Goal: Task Accomplishment & Management: Manage account settings

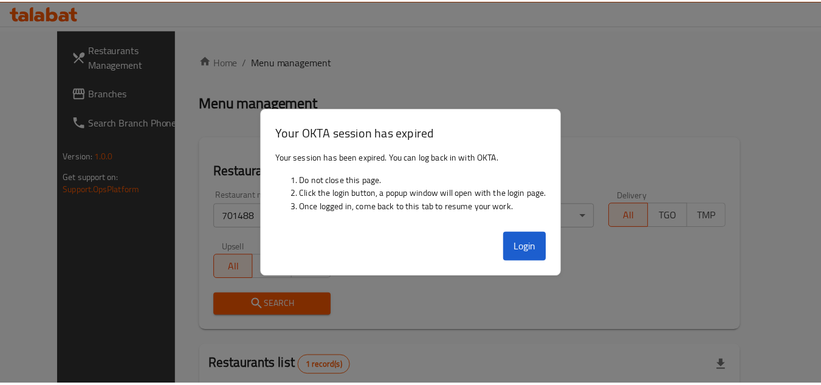
scroll to position [147, 0]
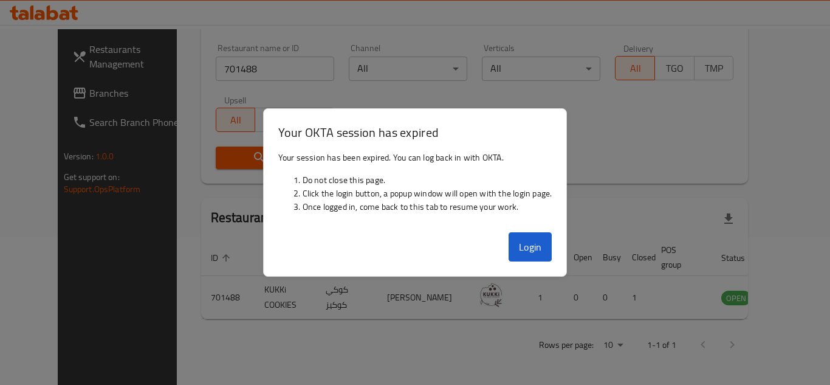
click at [533, 236] on button "Login" at bounding box center [531, 246] width 44 height 29
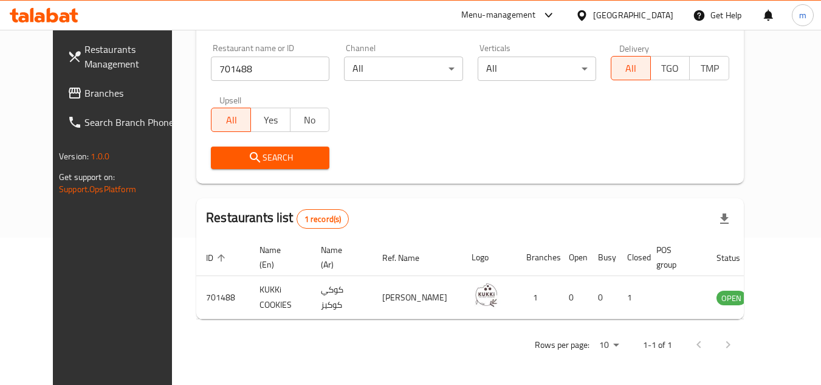
click at [559, 245] on th "Open" at bounding box center [573, 257] width 29 height 37
click at [84, 95] on span "Branches" at bounding box center [132, 93] width 96 height 15
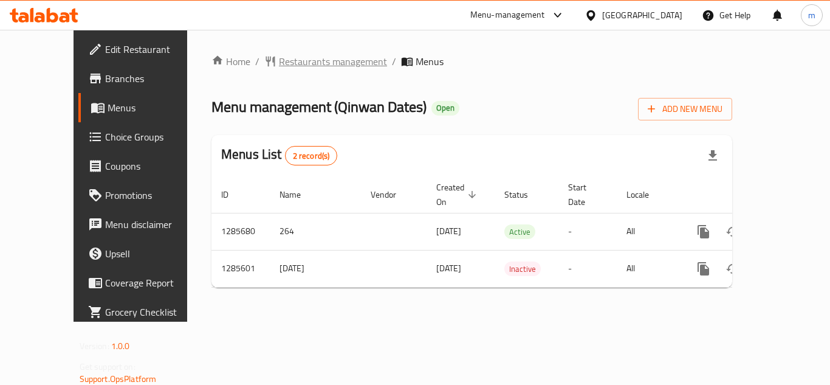
click at [281, 61] on span "Restaurants management" at bounding box center [333, 61] width 108 height 15
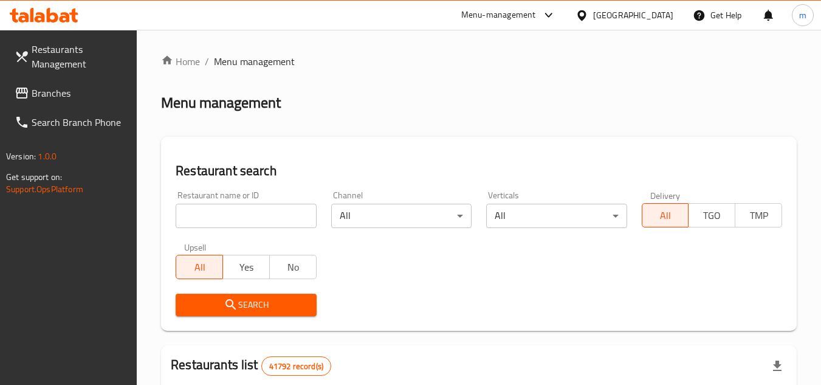
click at [214, 215] on input "search" at bounding box center [246, 216] width 140 height 24
paste input "695999"
type input "695999"
click at [213, 301] on span "Search" at bounding box center [245, 304] width 121 height 15
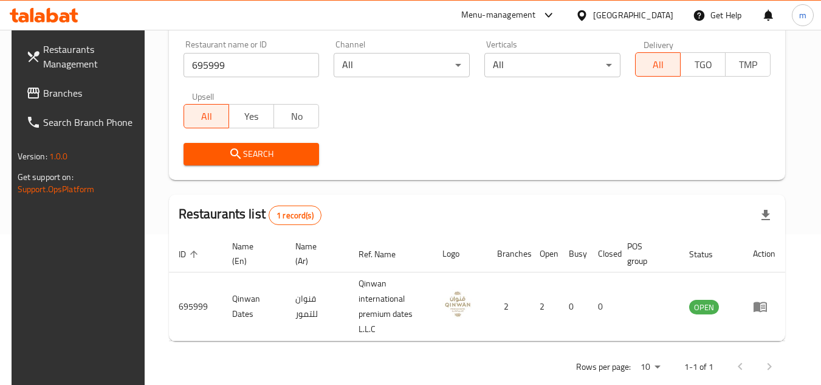
scroll to position [157, 0]
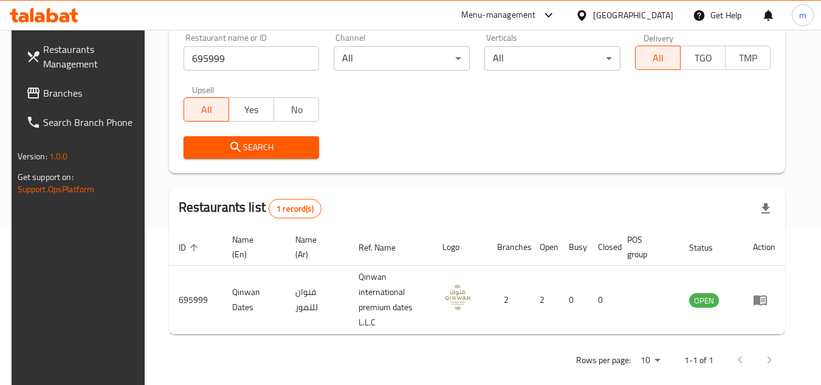
click at [46, 96] on span "Branches" at bounding box center [91, 93] width 96 height 15
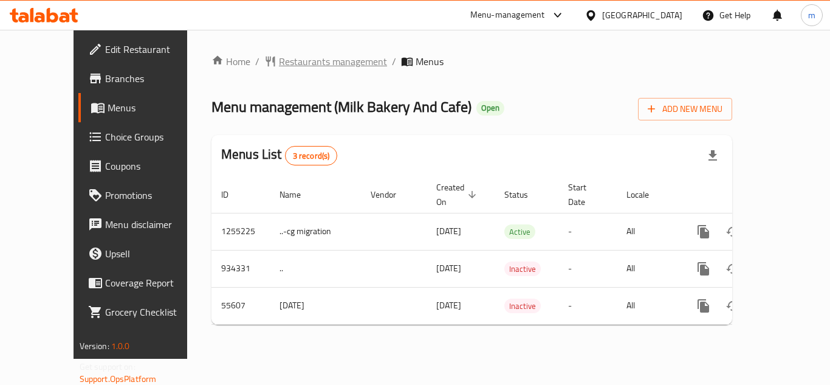
click at [290, 57] on span "Restaurants management" at bounding box center [333, 61] width 108 height 15
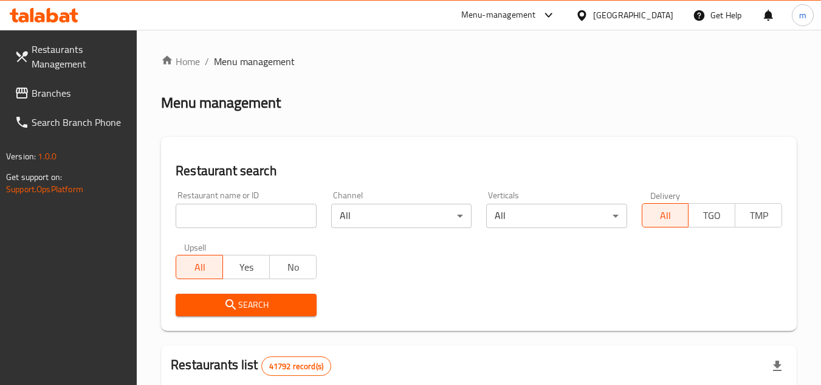
click at [275, 216] on input "search" at bounding box center [246, 216] width 140 height 24
paste input "27391"
type input "27391"
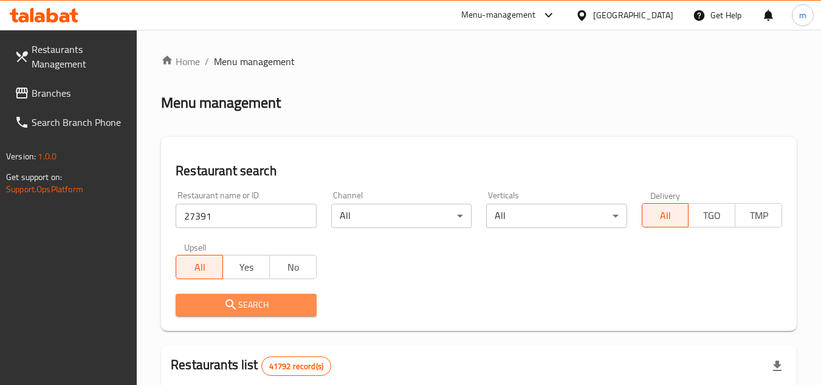
click at [253, 310] on span "Search" at bounding box center [245, 304] width 121 height 15
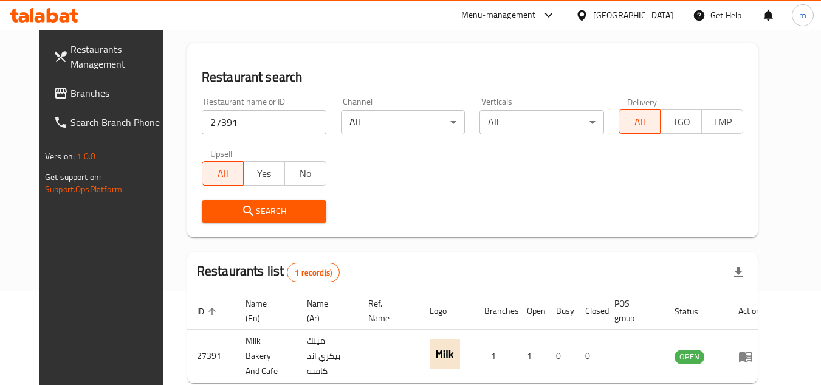
scroll to position [147, 0]
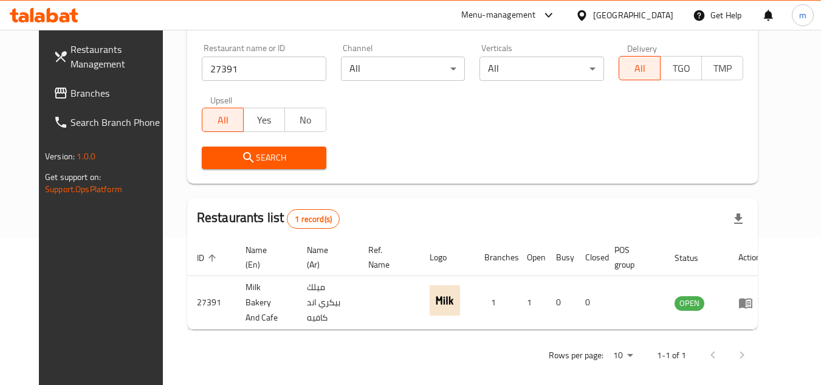
click at [77, 88] on span "Branches" at bounding box center [119, 93] width 96 height 15
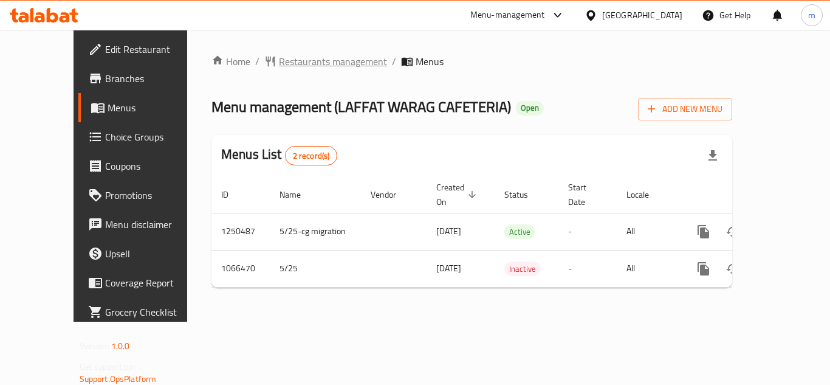
click at [279, 66] on span "Restaurants management" at bounding box center [333, 61] width 108 height 15
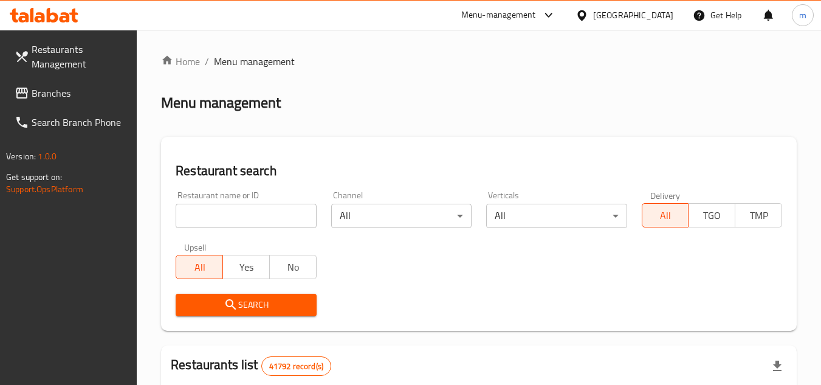
click at [240, 214] on input "search" at bounding box center [246, 216] width 140 height 24
paste input "663438"
type input "663438"
click at [246, 303] on span "Search" at bounding box center [245, 304] width 121 height 15
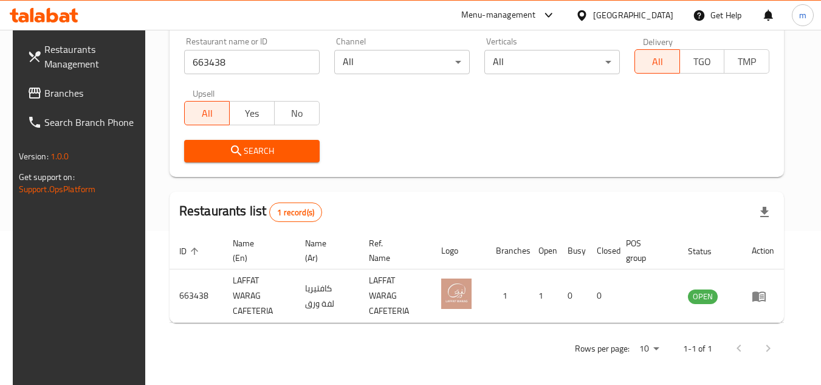
scroll to position [157, 0]
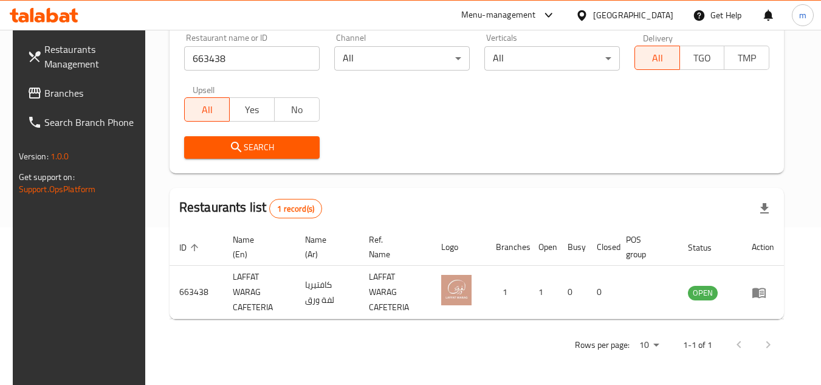
click at [582, 14] on icon at bounding box center [582, 15] width 13 height 13
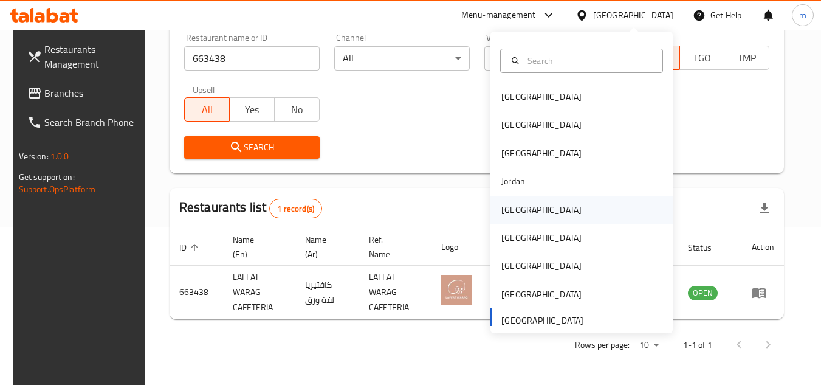
click at [523, 212] on div "Kuwait" at bounding box center [542, 210] width 100 height 28
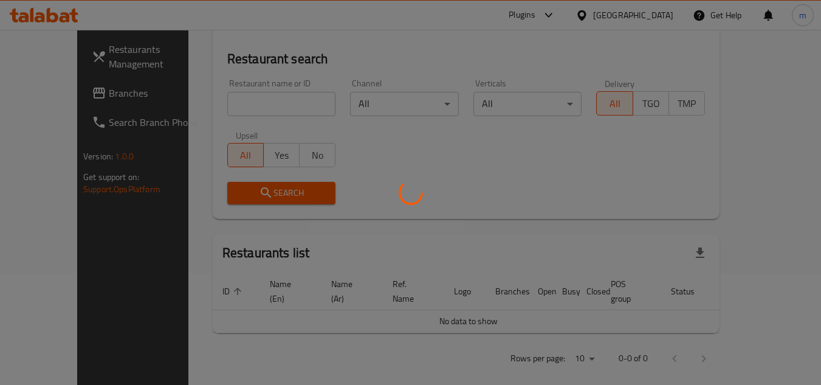
scroll to position [157, 0]
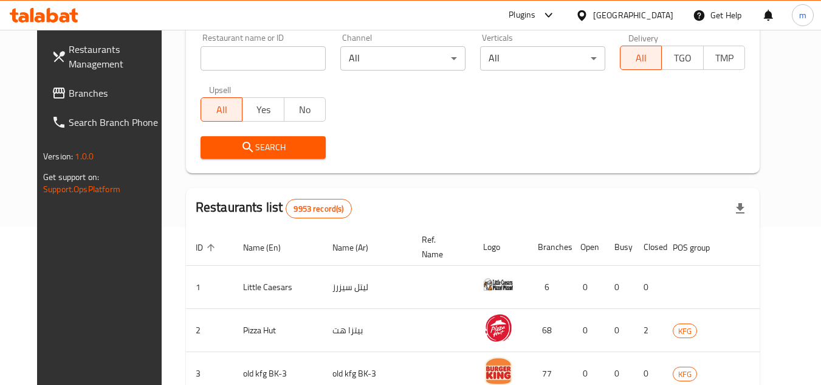
click at [69, 98] on span "Branches" at bounding box center [117, 93] width 96 height 15
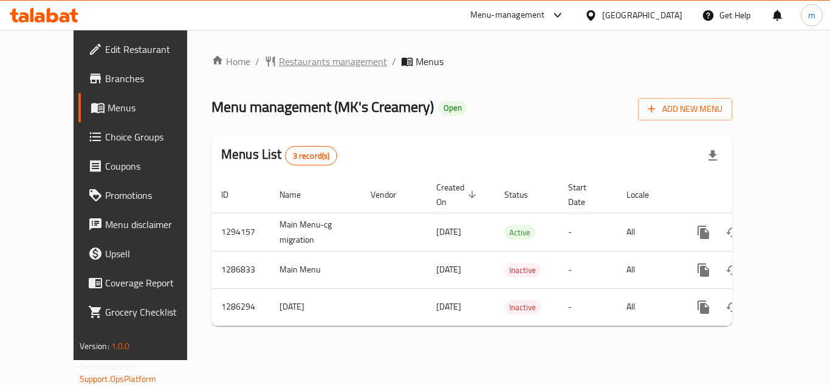
click at [290, 64] on span "Restaurants management" at bounding box center [333, 61] width 108 height 15
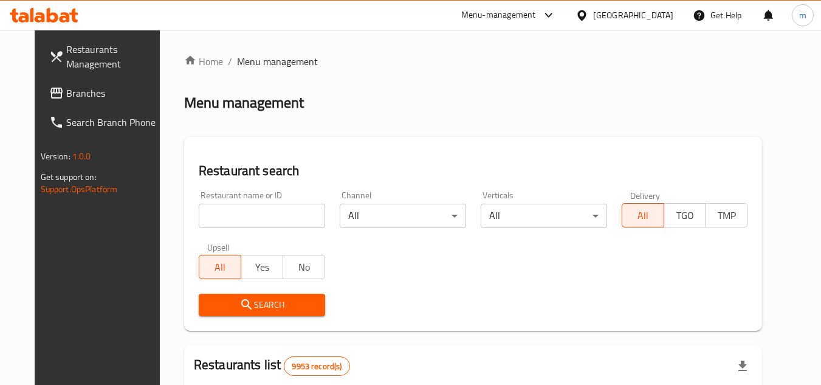
click at [238, 215] on input "search" at bounding box center [262, 216] width 126 height 24
paste input "653758"
type input "653758"
click at [239, 298] on icon "submit" at bounding box center [246, 304] width 15 height 15
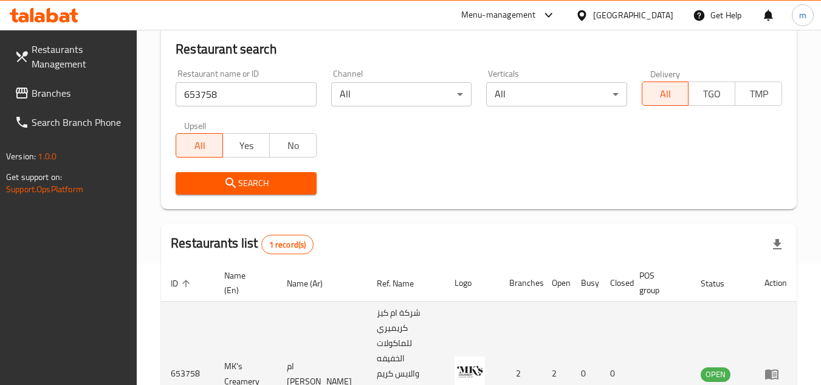
scroll to position [188, 0]
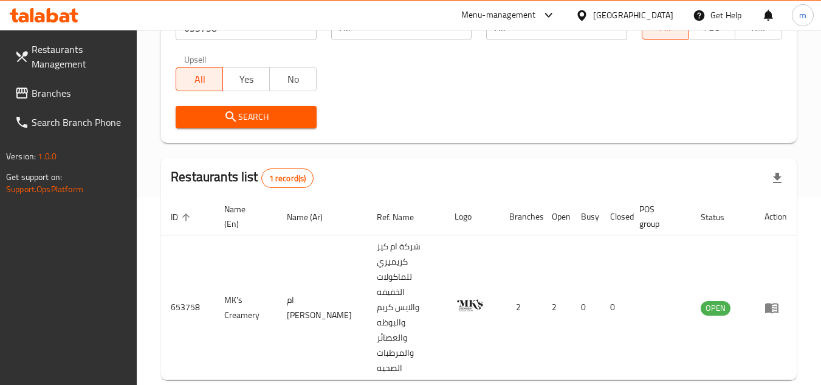
click at [661, 17] on div "[GEOGRAPHIC_DATA]" at bounding box center [633, 15] width 80 height 13
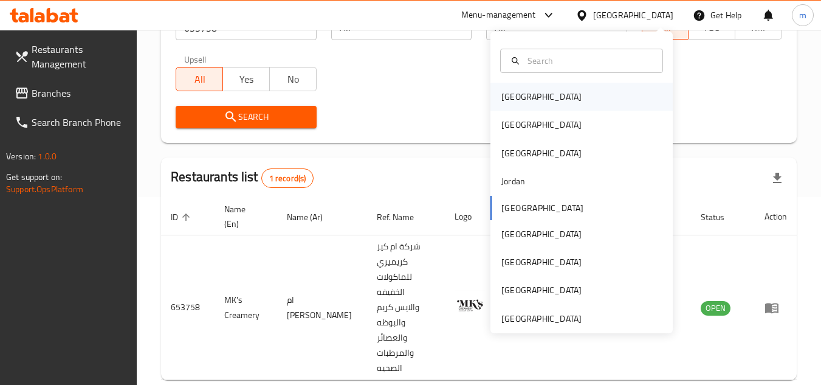
click at [546, 95] on div "[GEOGRAPHIC_DATA]" at bounding box center [581, 97] width 182 height 28
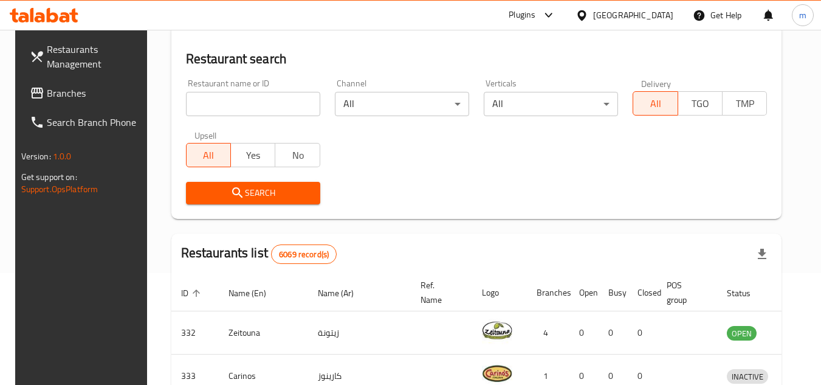
scroll to position [188, 0]
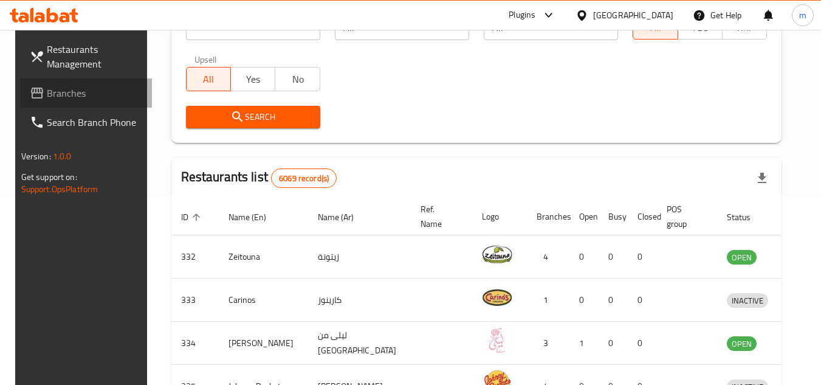
click at [75, 95] on span "Branches" at bounding box center [95, 93] width 96 height 15
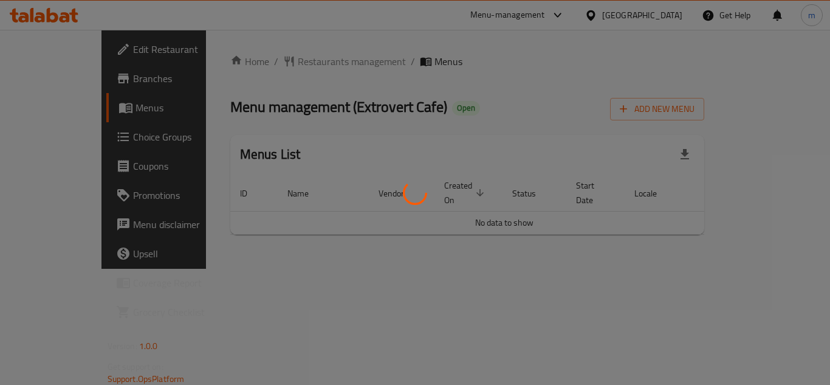
click at [268, 62] on div at bounding box center [415, 192] width 830 height 385
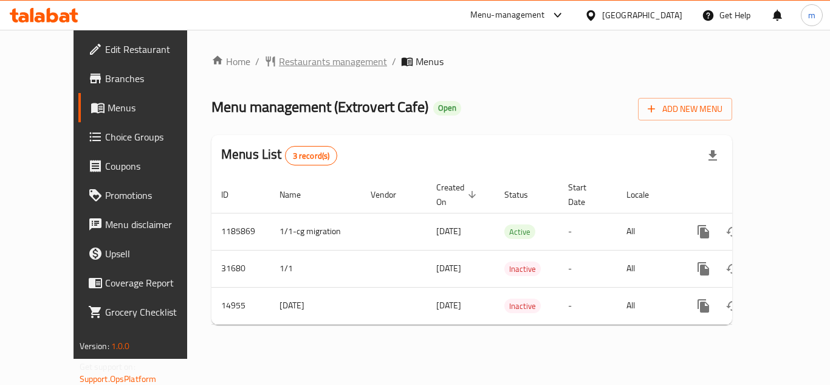
click at [289, 61] on span "Restaurants management" at bounding box center [333, 61] width 108 height 15
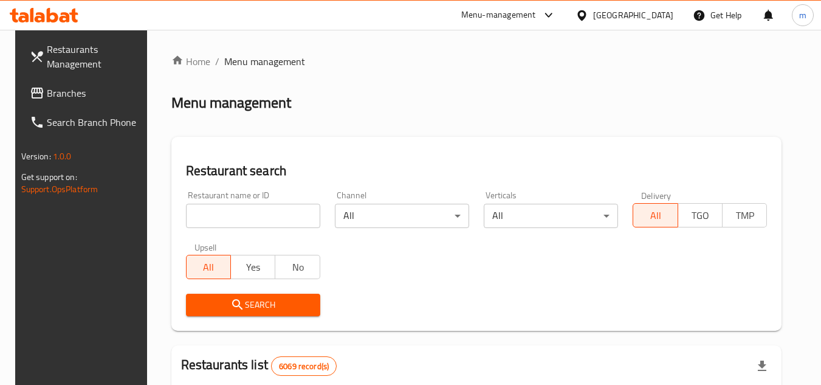
click at [222, 218] on input "search" at bounding box center [253, 216] width 134 height 24
paste input "9049"
type input "9049"
click at [230, 302] on icon "submit" at bounding box center [237, 304] width 15 height 15
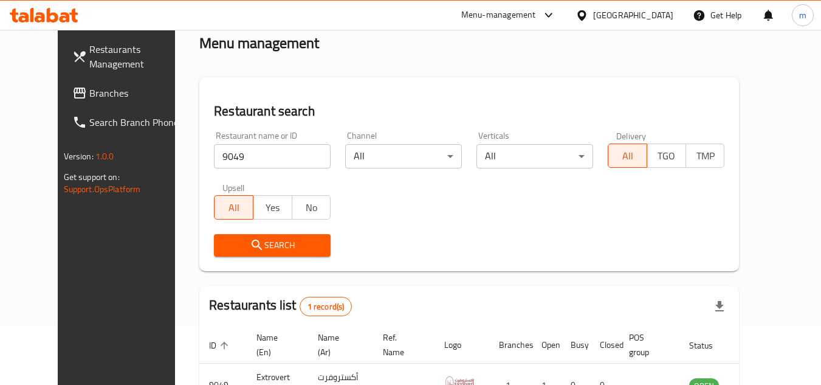
scroll to position [147, 0]
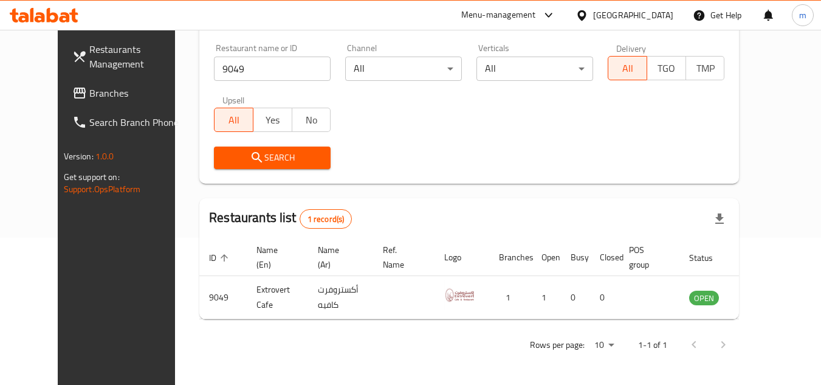
click at [55, 22] on div at bounding box center [44, 15] width 69 height 15
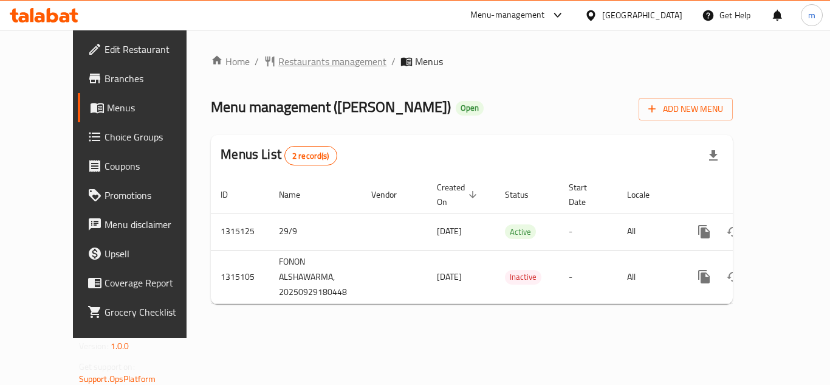
click at [311, 58] on span "Restaurants management" at bounding box center [332, 61] width 108 height 15
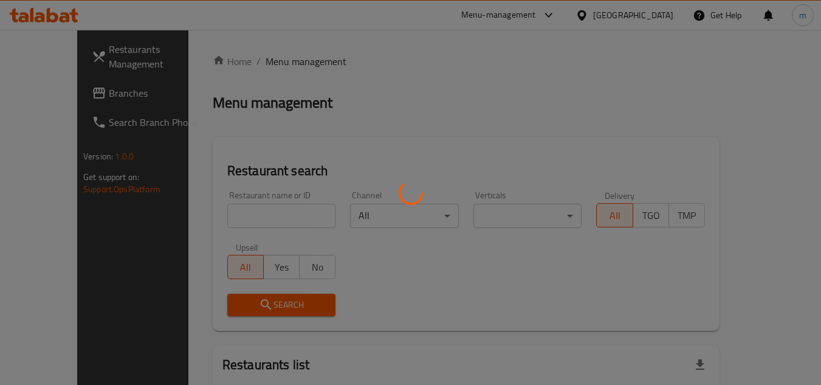
click at [230, 209] on div at bounding box center [410, 192] width 821 height 385
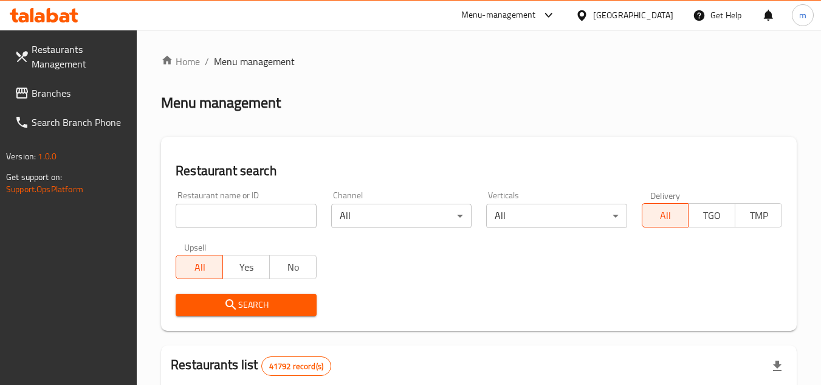
click at [229, 208] on input "search" at bounding box center [246, 216] width 140 height 24
paste input "707197"
type input "707197"
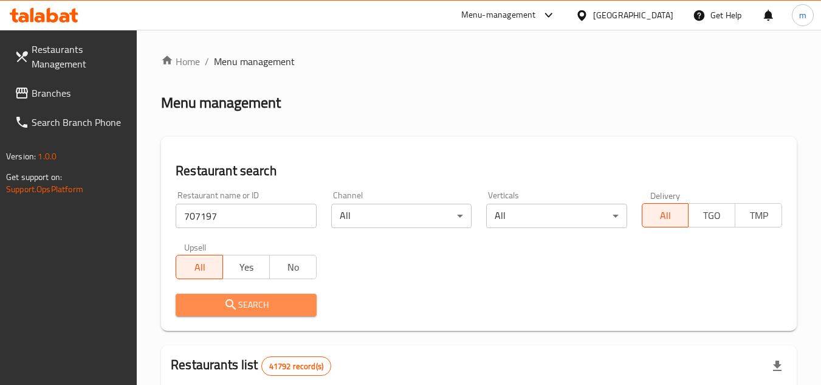
click at [215, 306] on span "Search" at bounding box center [245, 304] width 121 height 15
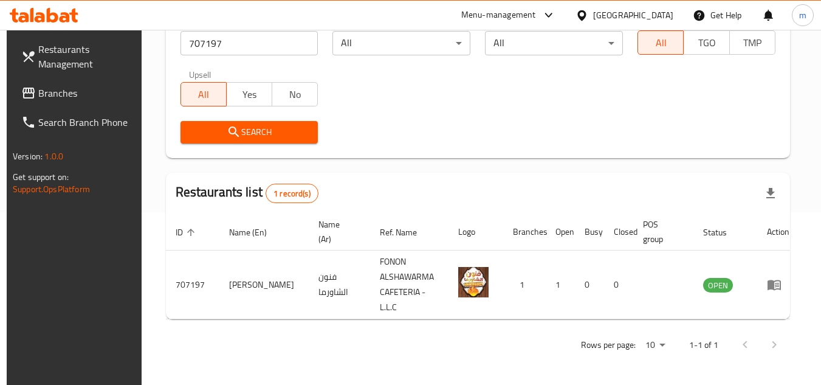
scroll to position [173, 0]
click at [74, 97] on span "Branches" at bounding box center [86, 93] width 96 height 15
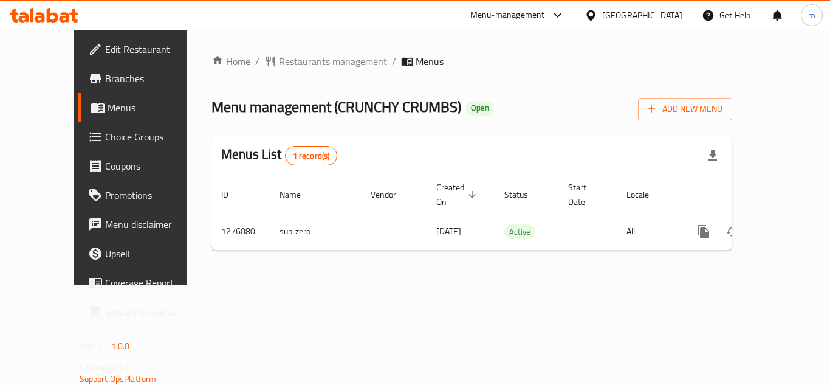
click at [279, 60] on span "Restaurants management" at bounding box center [333, 61] width 108 height 15
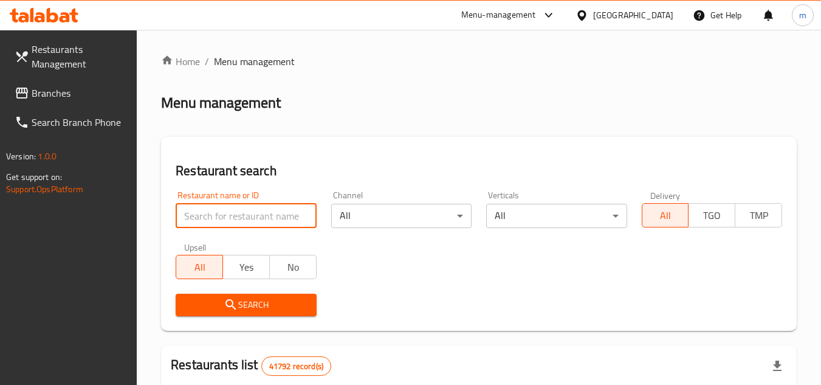
click at [253, 224] on input "search" at bounding box center [246, 216] width 140 height 24
paste input "691880"
type input "691880"
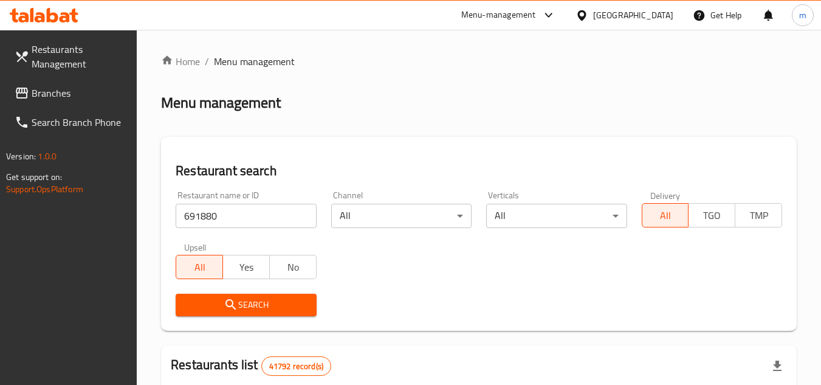
click at [249, 305] on span "Search" at bounding box center [245, 304] width 121 height 15
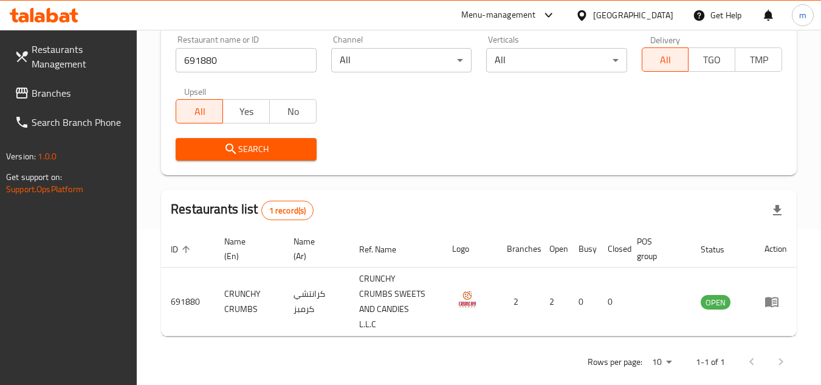
scroll to position [157, 0]
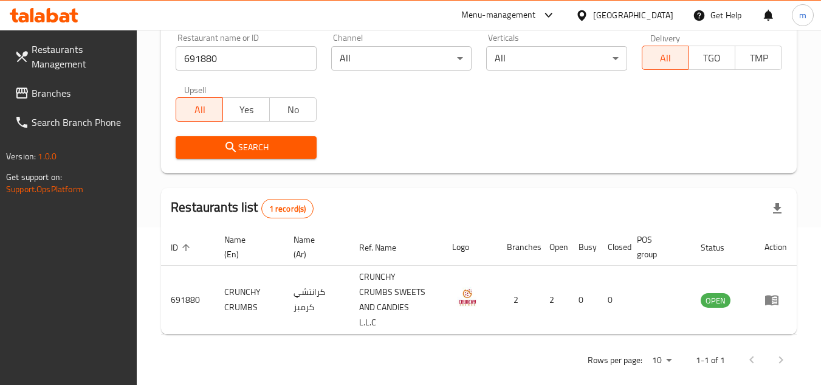
click at [585, 18] on icon at bounding box center [581, 15] width 9 height 10
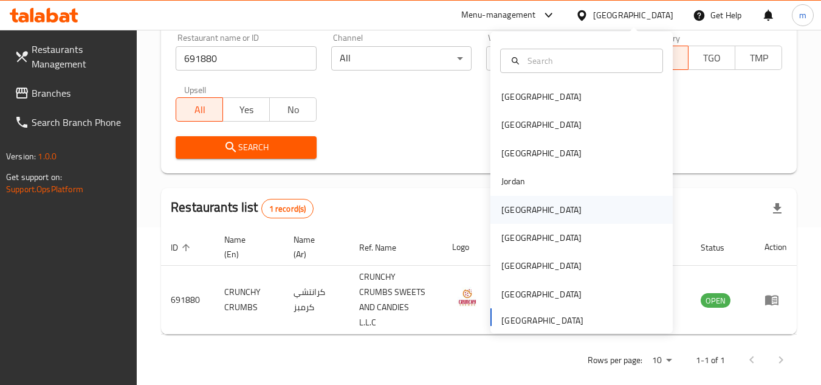
click at [506, 211] on div "Kuwait" at bounding box center [541, 209] width 80 height 13
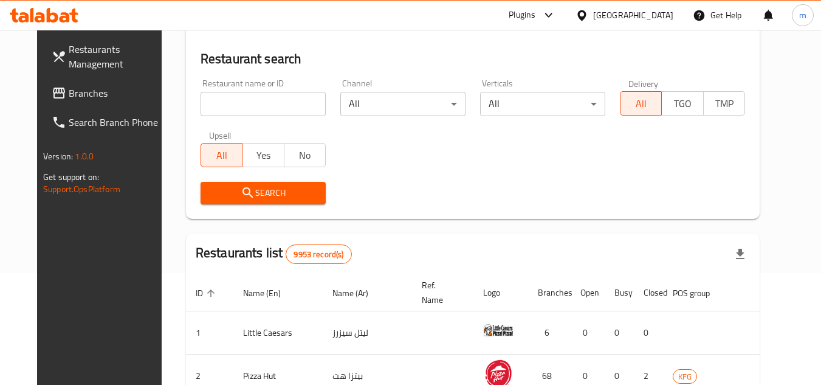
scroll to position [157, 0]
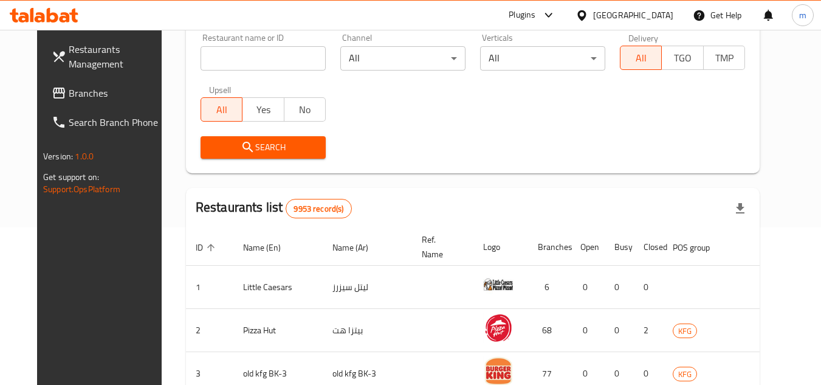
click at [69, 94] on span "Branches" at bounding box center [117, 93] width 96 height 15
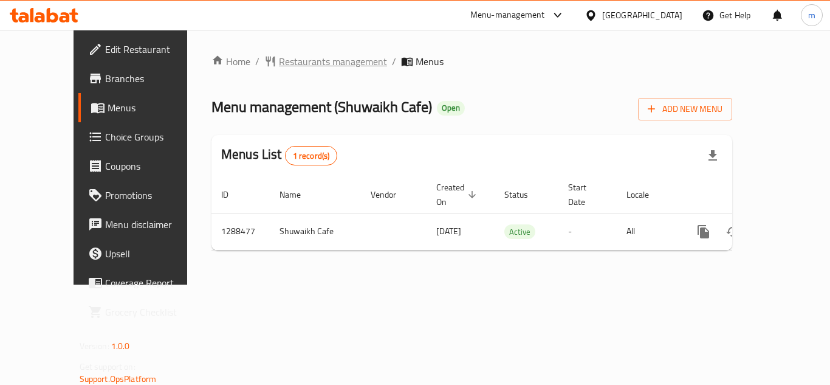
click at [288, 65] on span "Restaurants management" at bounding box center [333, 61] width 108 height 15
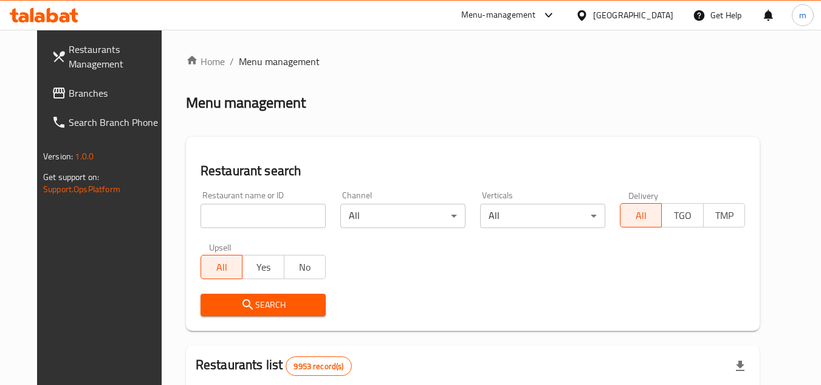
click at [263, 223] on input "search" at bounding box center [263, 216] width 125 height 24
paste input "697178"
type input "697178"
click at [257, 303] on span "Search" at bounding box center [263, 304] width 106 height 15
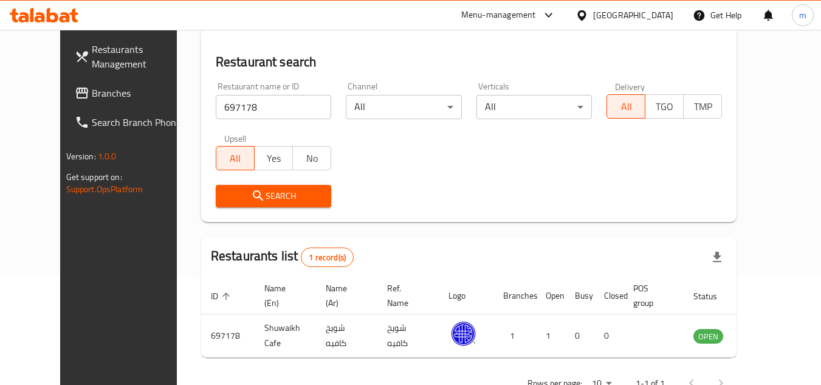
scroll to position [122, 0]
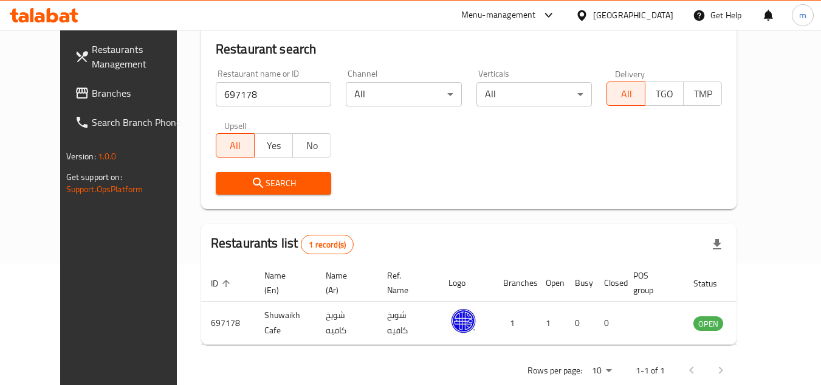
click at [593, 15] on div at bounding box center [585, 15] width 18 height 13
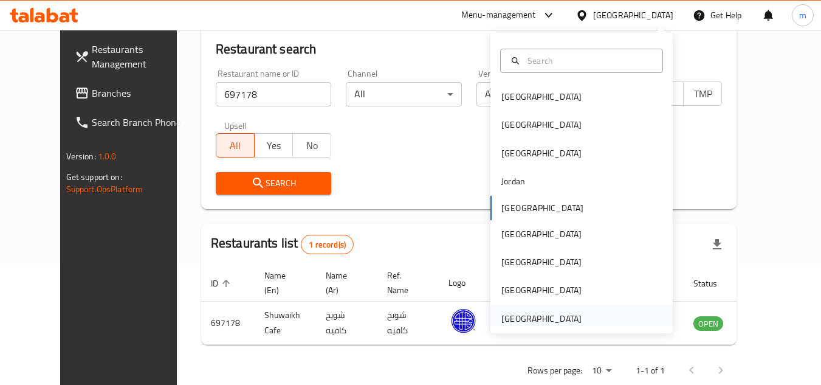
click at [514, 317] on div "[GEOGRAPHIC_DATA]" at bounding box center [541, 318] width 80 height 13
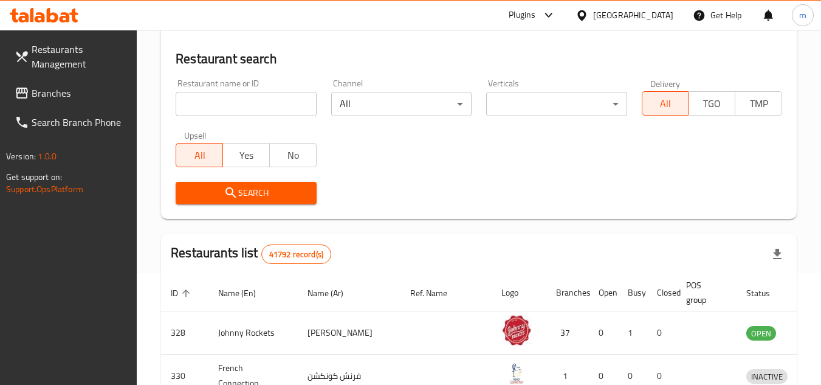
scroll to position [122, 0]
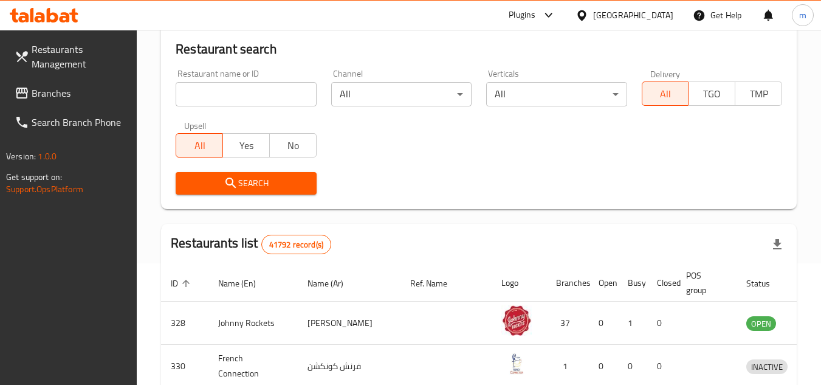
click at [56, 98] on span "Branches" at bounding box center [80, 93] width 96 height 15
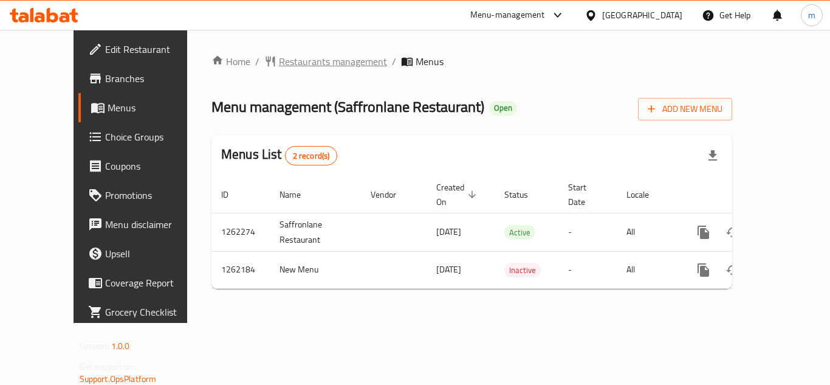
click at [298, 67] on span "Restaurants management" at bounding box center [333, 61] width 108 height 15
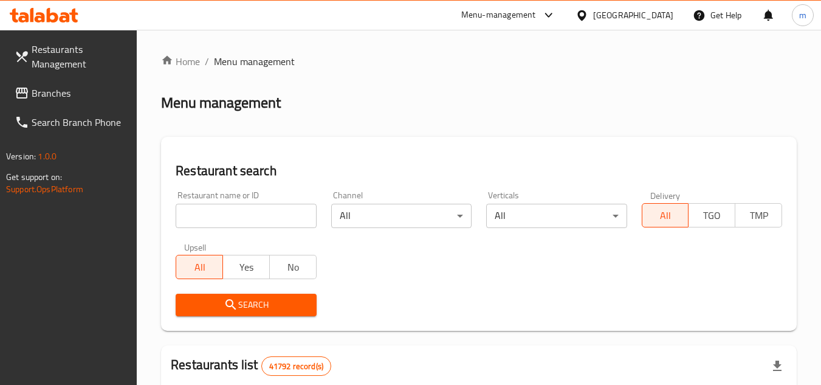
drag, startPoint x: 231, startPoint y: 217, endPoint x: 230, endPoint y: 223, distance: 6.2
click at [232, 221] on input "search" at bounding box center [246, 216] width 140 height 24
paste input "685457"
type input "685457"
click at [259, 308] on span "Search" at bounding box center [245, 304] width 121 height 15
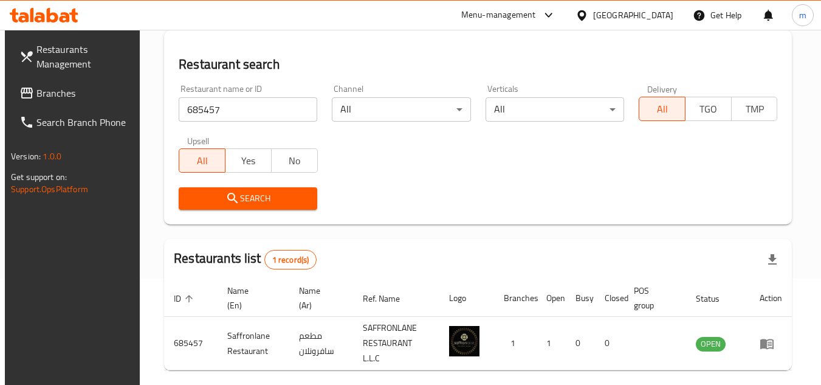
scroll to position [142, 0]
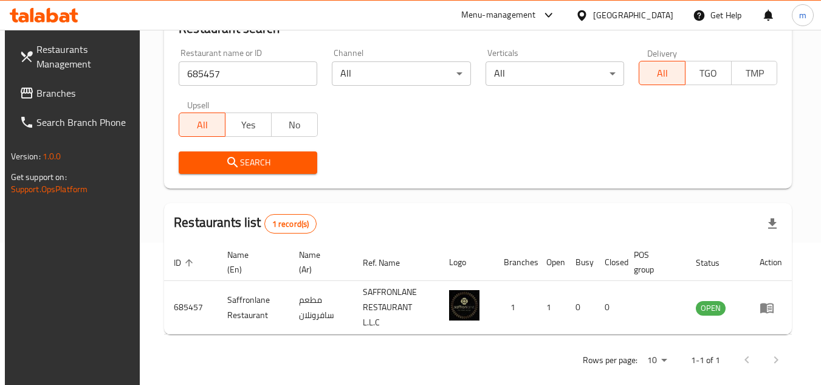
click at [585, 15] on icon at bounding box center [582, 15] width 13 height 13
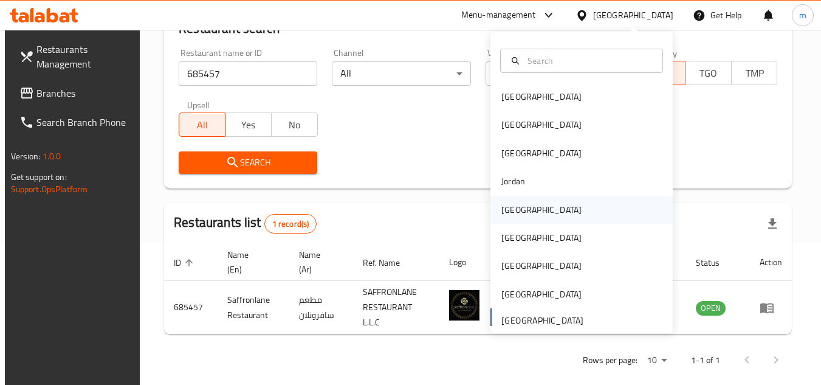
click at [504, 205] on div "[GEOGRAPHIC_DATA]" at bounding box center [541, 209] width 80 height 13
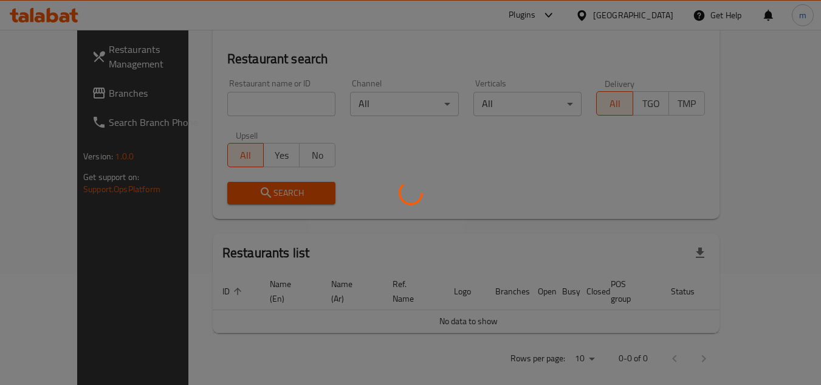
scroll to position [142, 0]
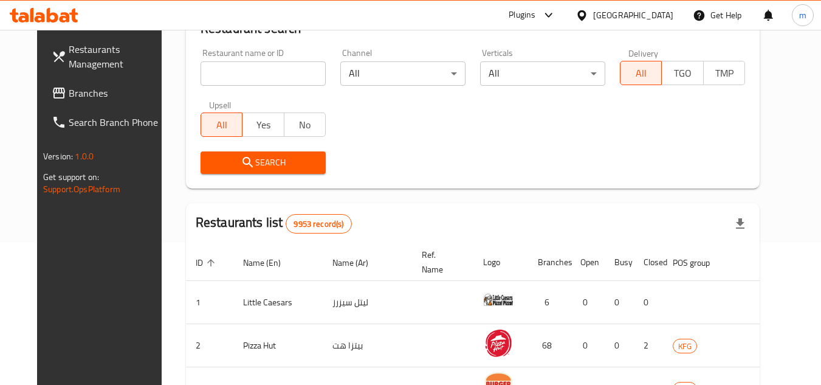
click at [84, 96] on span "Branches" at bounding box center [117, 93] width 96 height 15
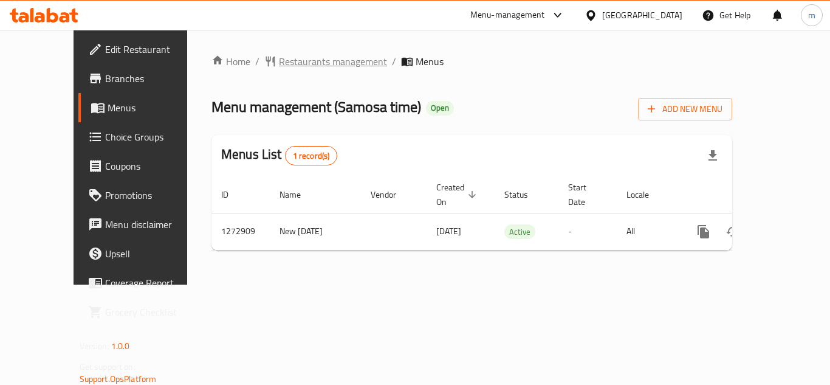
click at [279, 61] on span "Restaurants management" at bounding box center [333, 61] width 108 height 15
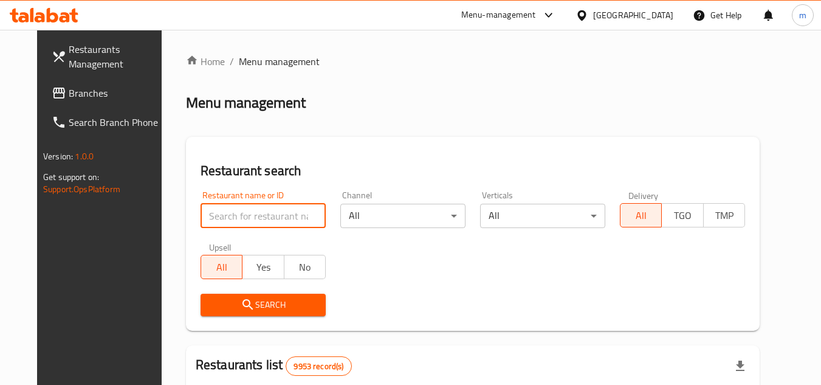
paste input "690507"
type input "690507"
click at [251, 304] on span "Search" at bounding box center [263, 304] width 106 height 15
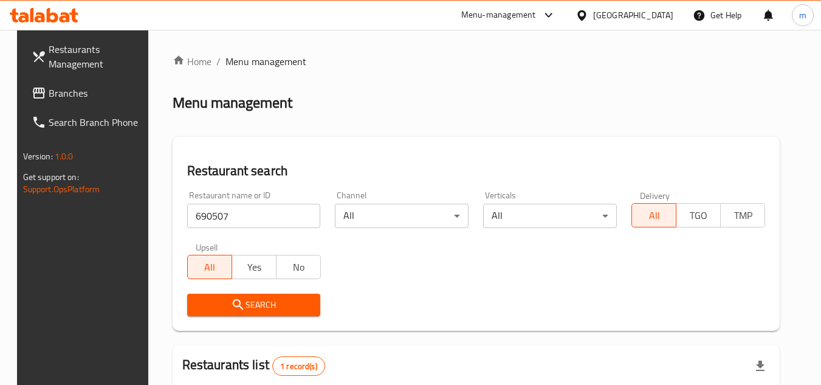
scroll to position [157, 0]
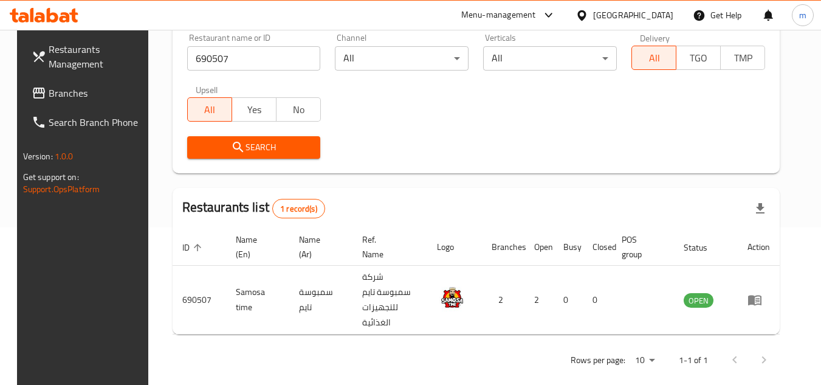
click at [652, 17] on div "Kuwait" at bounding box center [633, 15] width 80 height 13
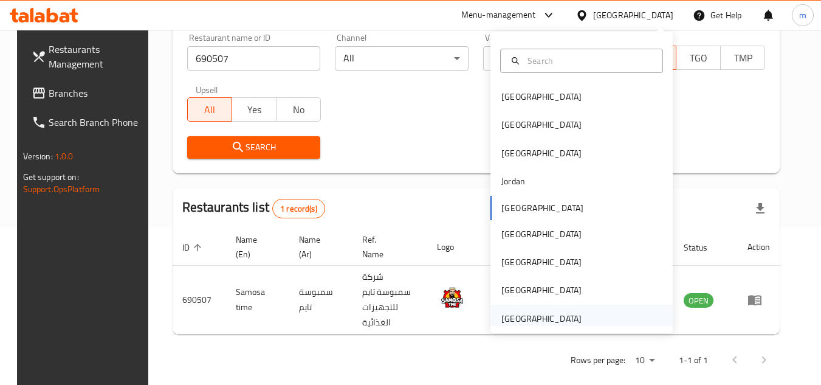
click at [519, 312] on div "[GEOGRAPHIC_DATA]" at bounding box center [541, 318] width 80 height 13
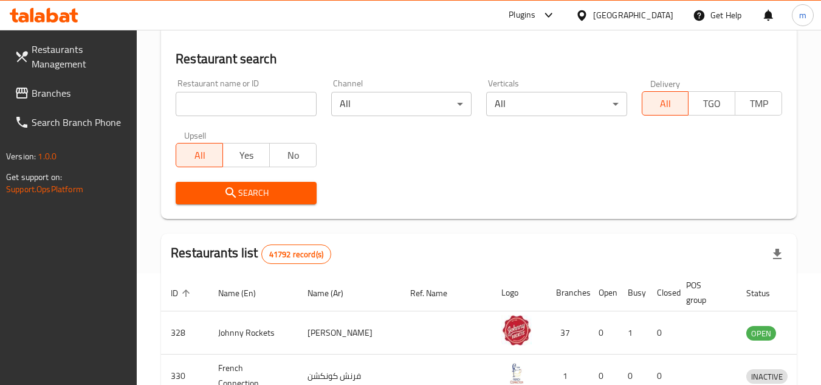
scroll to position [157, 0]
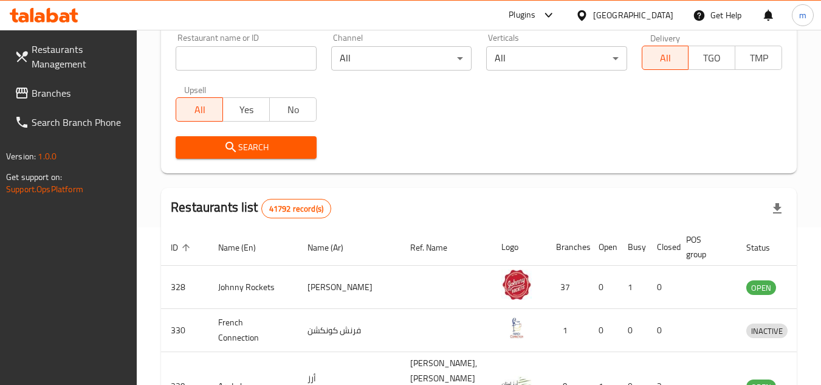
click at [73, 89] on span "Branches" at bounding box center [80, 93] width 96 height 15
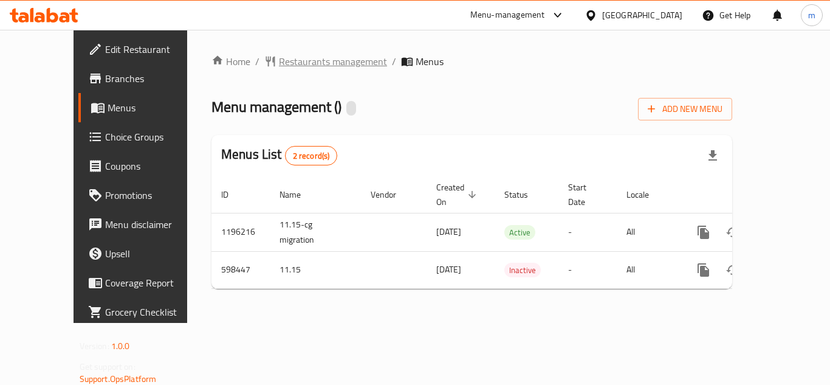
click at [298, 65] on span "Restaurants management" at bounding box center [333, 61] width 108 height 15
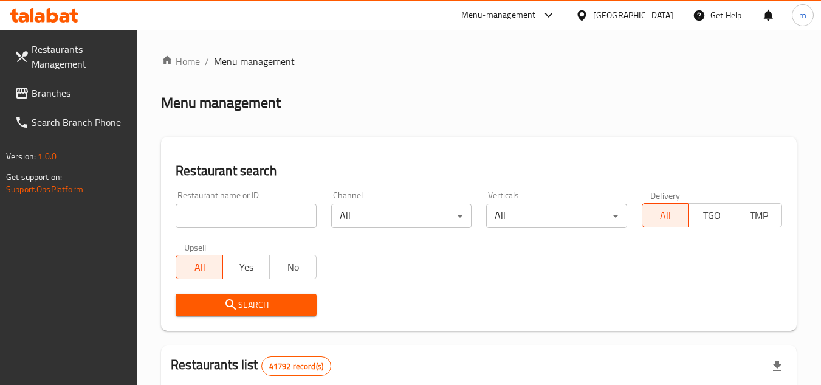
click at [235, 218] on input "search" at bounding box center [246, 216] width 140 height 24
paste input "637594"
type input "637594"
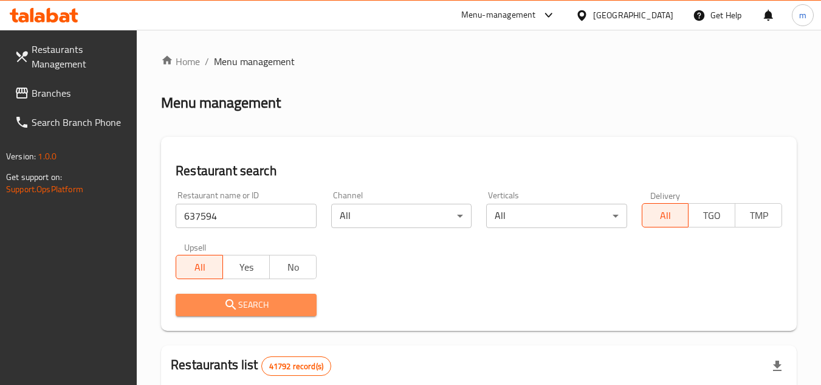
click at [222, 307] on span "Search" at bounding box center [245, 304] width 121 height 15
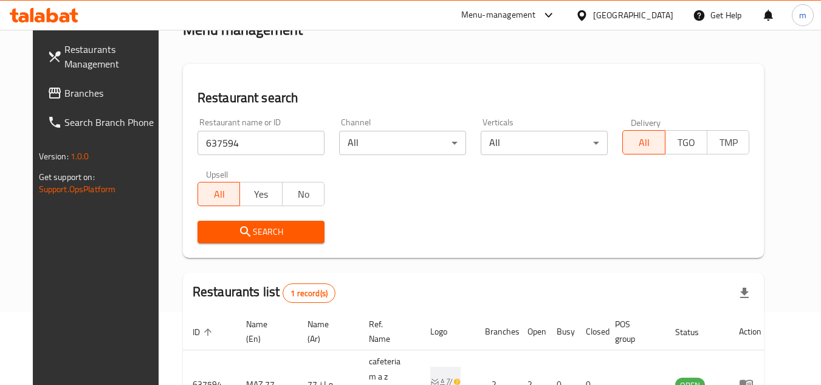
scroll to position [147, 0]
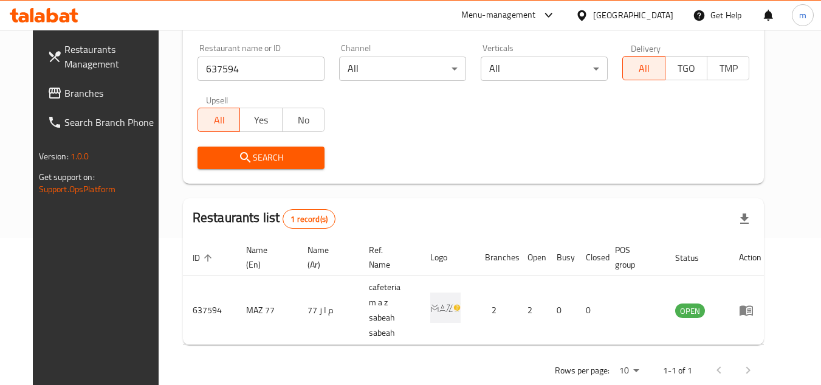
click at [52, 11] on icon at bounding box center [44, 15] width 69 height 15
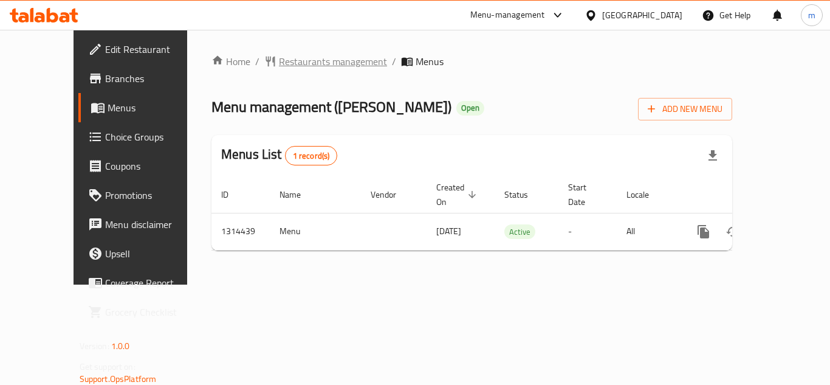
click at [285, 66] on span "Restaurants management" at bounding box center [333, 61] width 108 height 15
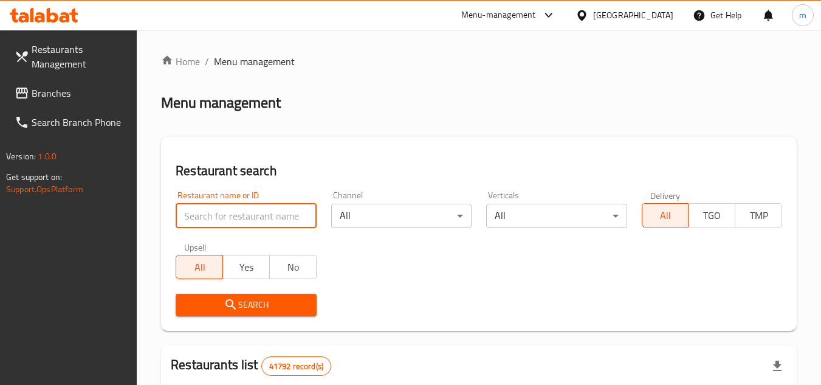
click at [255, 214] on input "search" at bounding box center [246, 216] width 140 height 24
paste input "706932"
type input "706932"
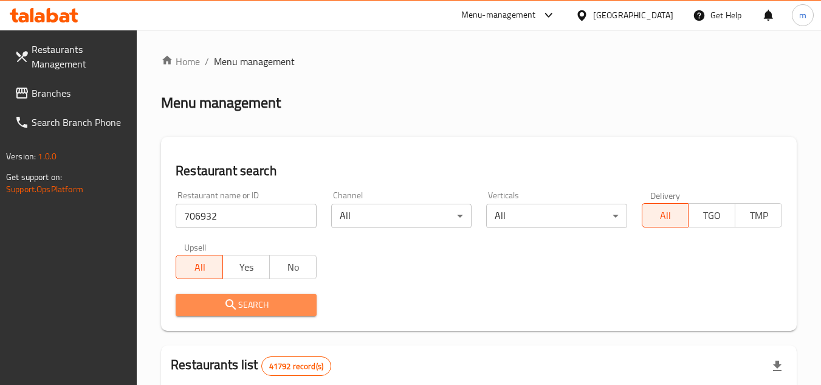
click at [239, 301] on span "Search" at bounding box center [245, 304] width 121 height 15
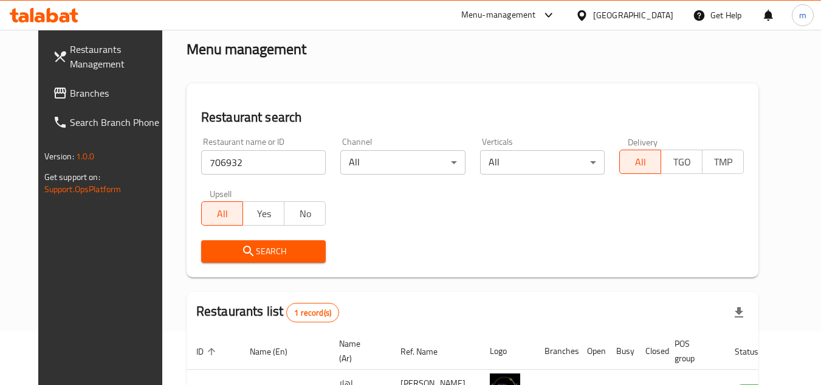
scroll to position [122, 0]
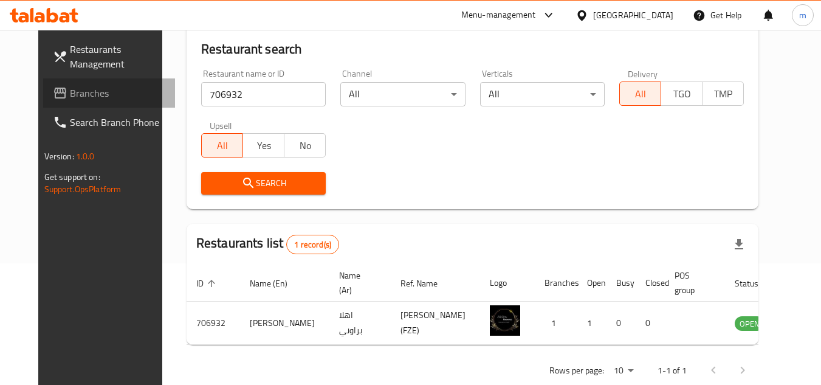
click at [70, 93] on span "Branches" at bounding box center [118, 93] width 96 height 15
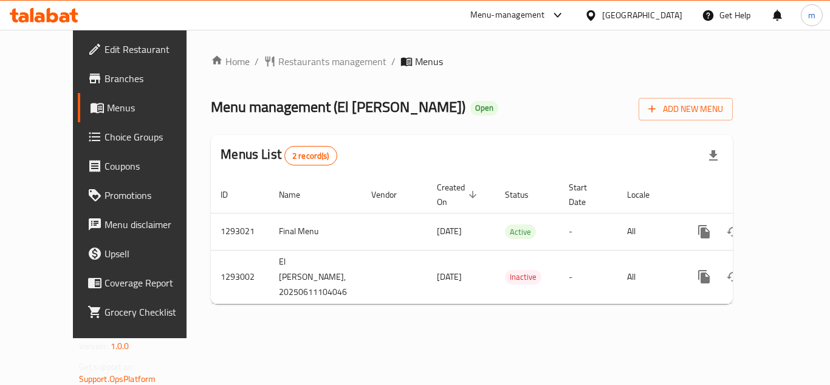
click at [290, 77] on div "Home / Restaurants management / Menus Menu management ( El [PERSON_NAME] ) Open…" at bounding box center [472, 184] width 522 height 260
click at [290, 64] on span "Restaurants management" at bounding box center [332, 61] width 108 height 15
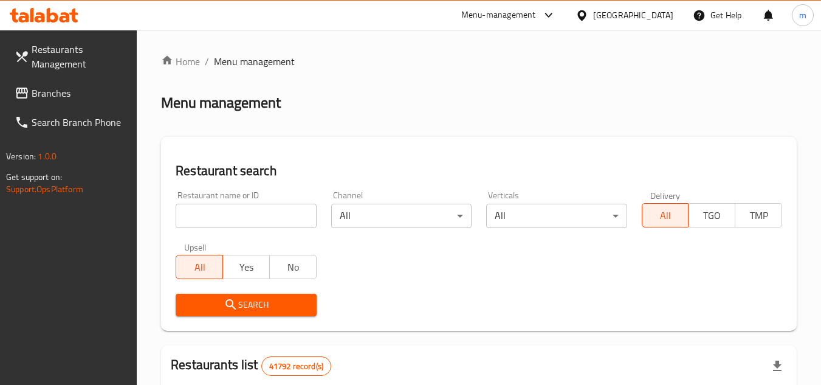
click at [245, 214] on input "search" at bounding box center [246, 216] width 140 height 24
paste input "699339"
type input "699339"
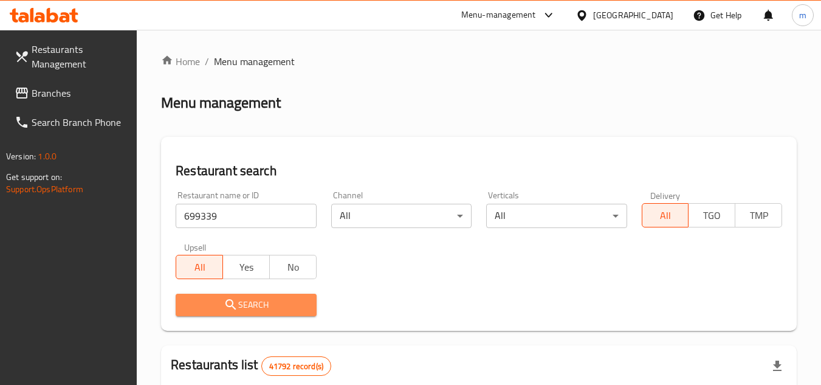
click at [229, 302] on icon "submit" at bounding box center [231, 304] width 15 height 15
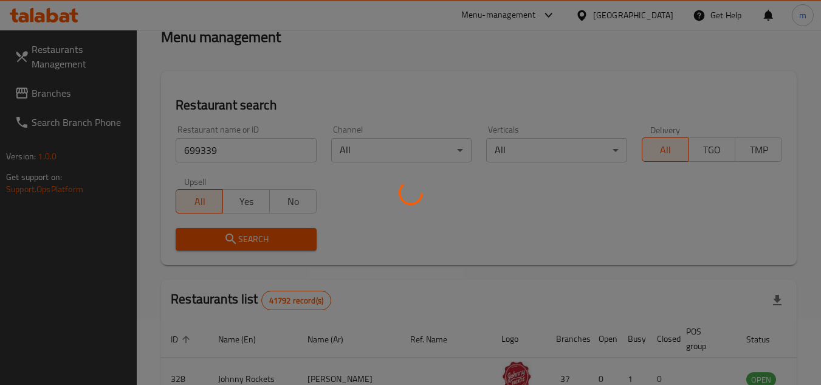
scroll to position [122, 0]
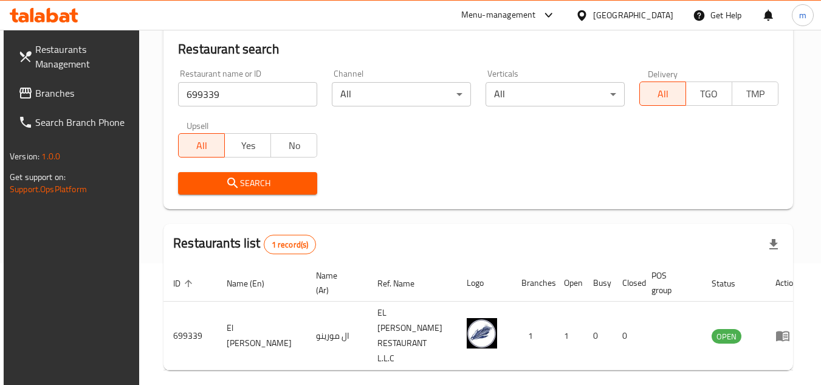
click at [580, 15] on icon at bounding box center [581, 15] width 9 height 10
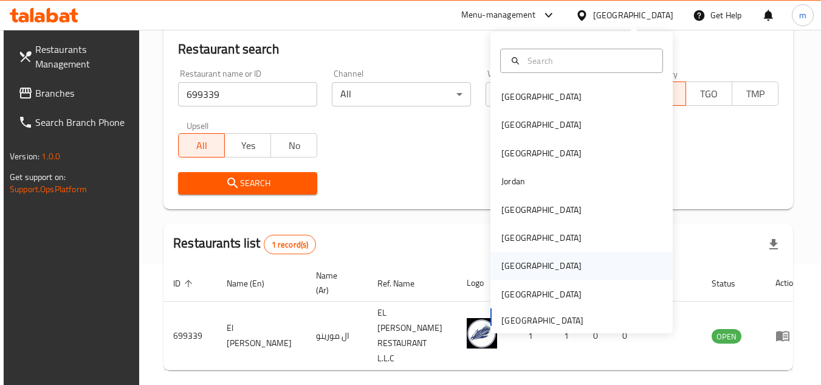
click at [531, 266] on div "[GEOGRAPHIC_DATA]" at bounding box center [581, 266] width 182 height 28
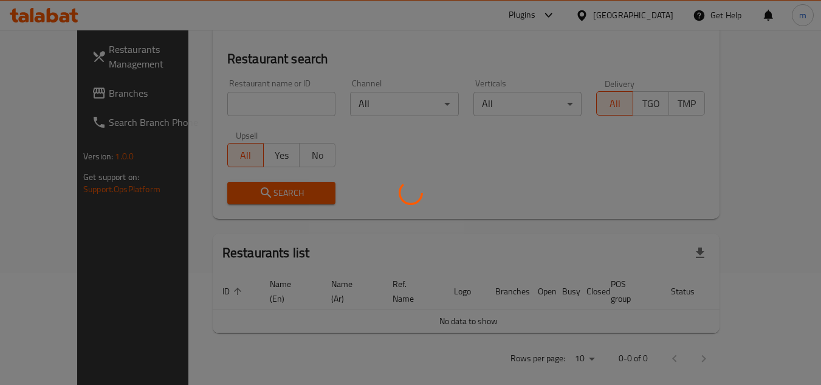
scroll to position [122, 0]
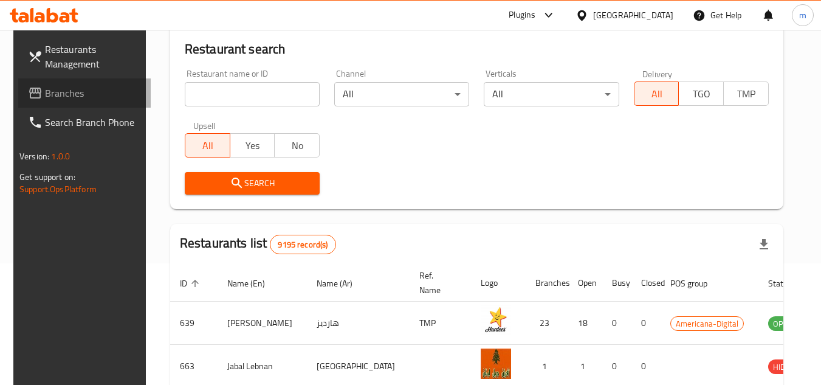
click at [83, 83] on link "Branches" at bounding box center [84, 92] width 132 height 29
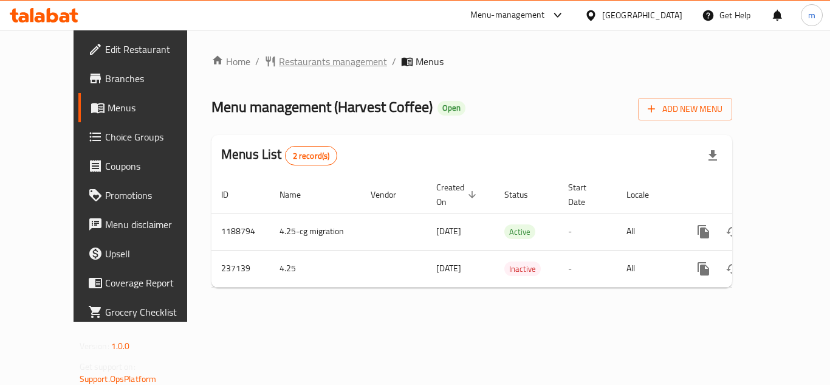
click at [324, 57] on span "Restaurants management" at bounding box center [333, 61] width 108 height 15
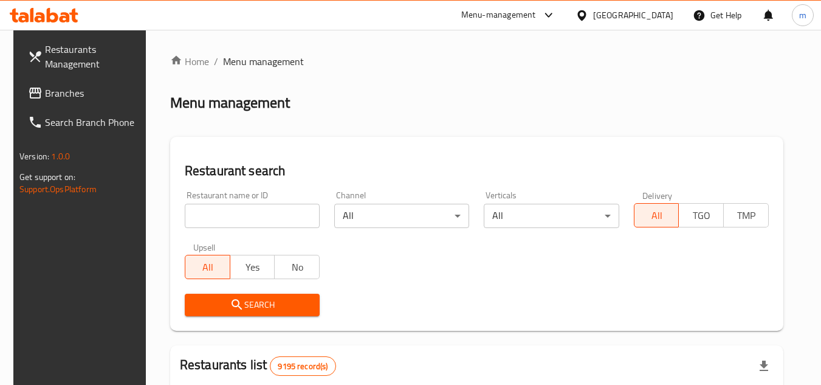
click at [256, 210] on input "search" at bounding box center [252, 216] width 135 height 24
paste input "626755"
type input "626755"
click at [249, 302] on span "Search" at bounding box center [251, 304] width 115 height 15
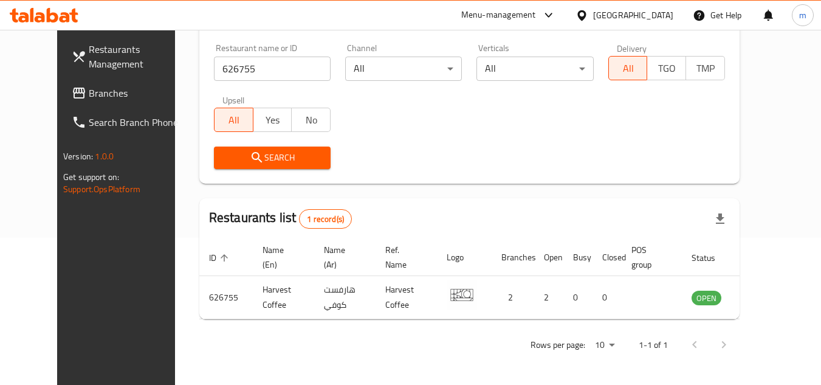
scroll to position [26, 0]
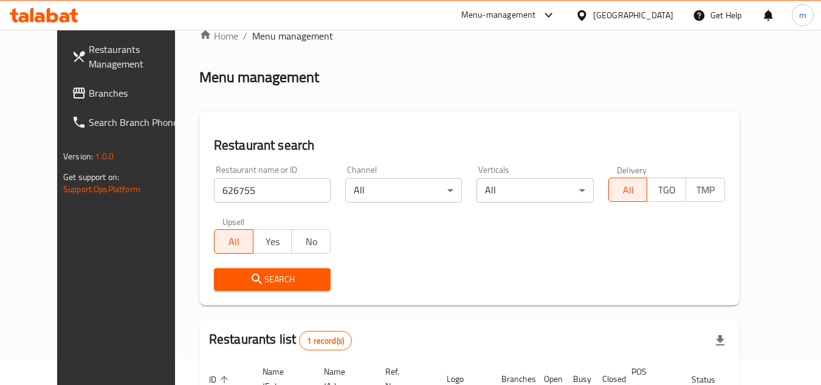
click at [250, 281] on icon "submit" at bounding box center [257, 279] width 15 height 15
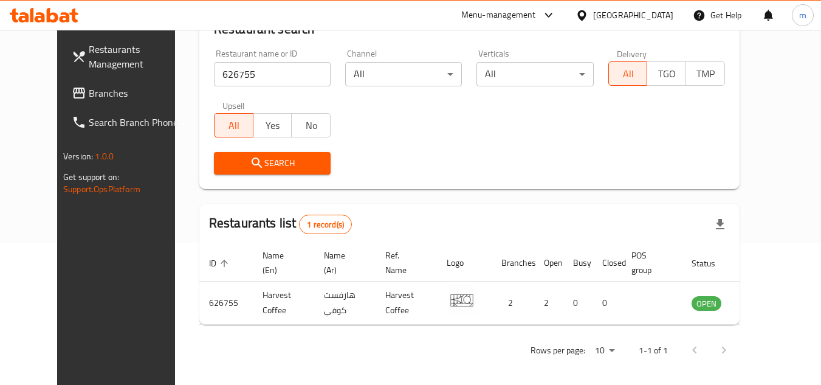
scroll to position [147, 0]
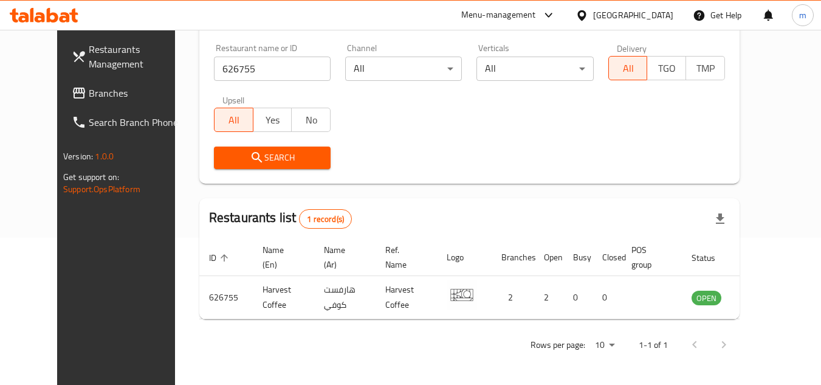
click at [588, 15] on icon at bounding box center [582, 15] width 13 height 13
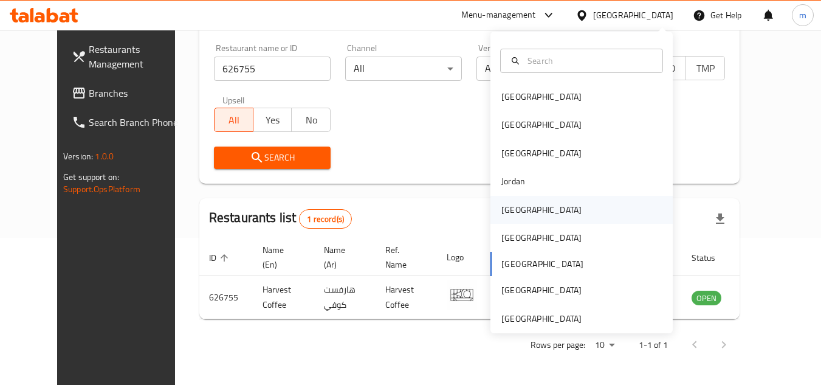
click at [521, 210] on div "[GEOGRAPHIC_DATA]" at bounding box center [542, 210] width 100 height 28
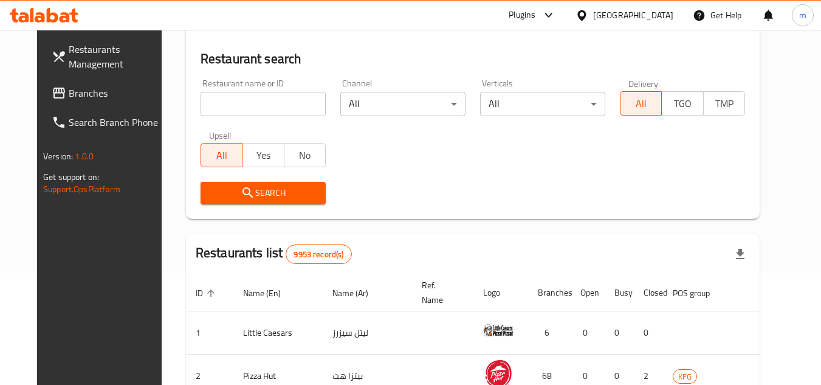
scroll to position [147, 0]
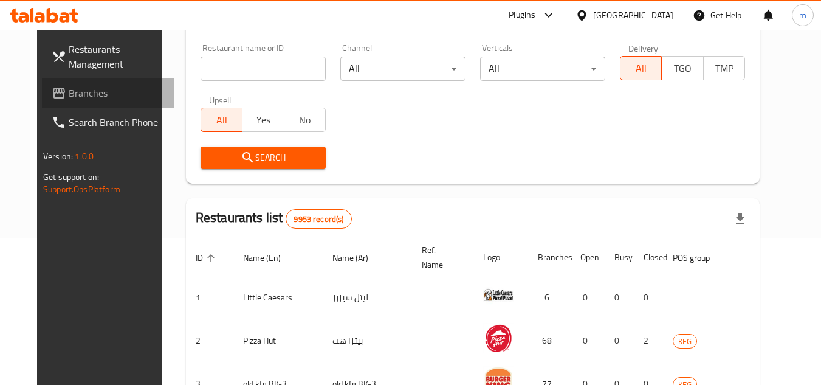
click at [69, 90] on span "Branches" at bounding box center [117, 93] width 96 height 15
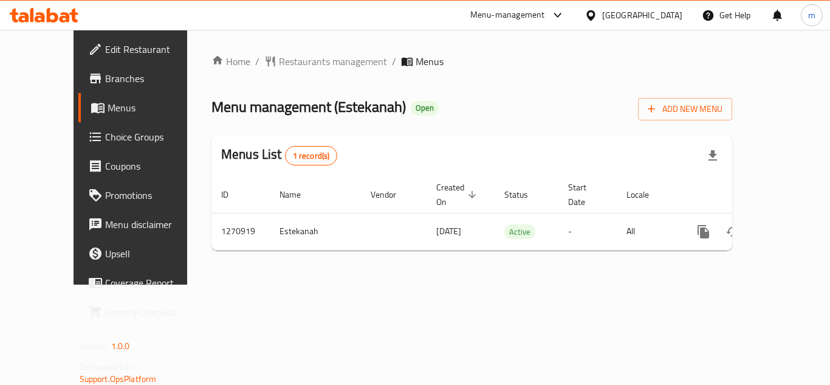
click at [263, 72] on div "Home / Restaurants management / Menus Menu management ( Estekanah ) Open Add Ne…" at bounding box center [472, 157] width 521 height 206
click at [279, 64] on span "Restaurants management" at bounding box center [333, 61] width 108 height 15
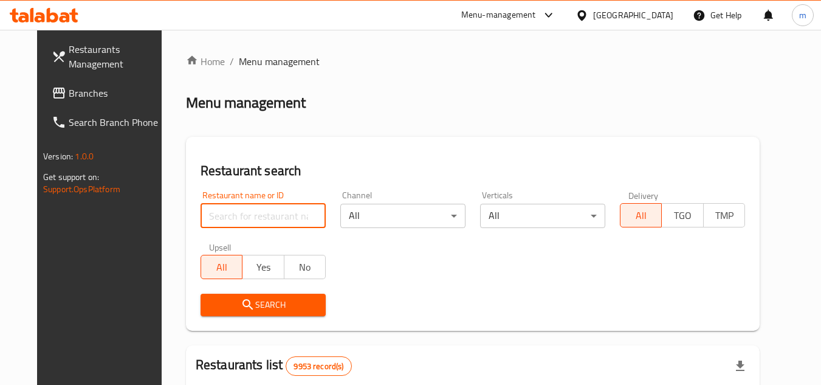
paste input "689448"
type input "689448"
click at [242, 305] on icon "submit" at bounding box center [247, 304] width 10 height 10
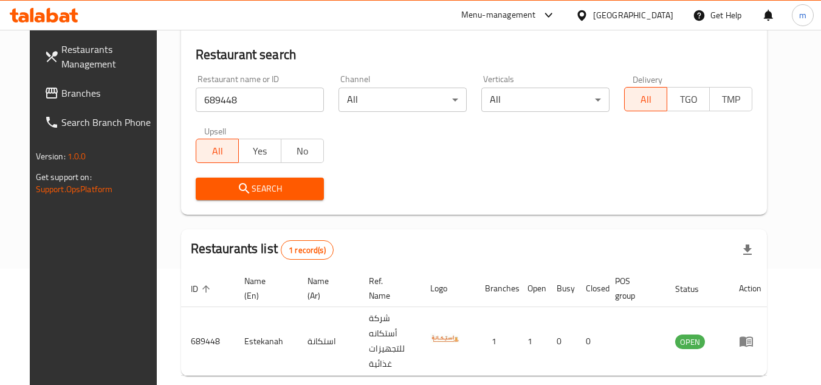
scroll to position [122, 0]
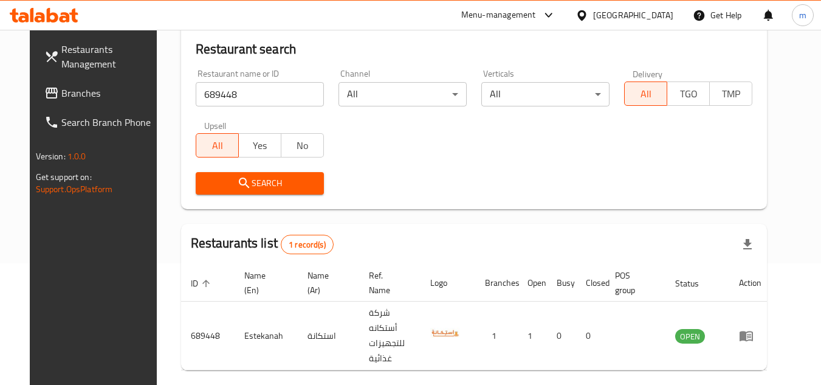
click at [593, 18] on div at bounding box center [585, 15] width 18 height 13
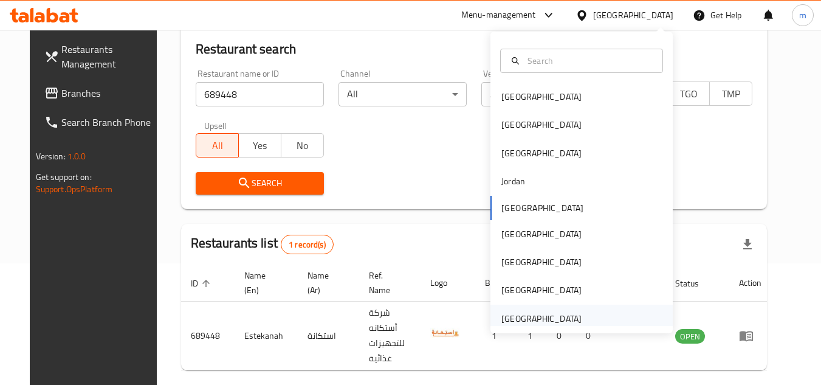
click at [549, 322] on div "[GEOGRAPHIC_DATA]" at bounding box center [541, 318] width 80 height 13
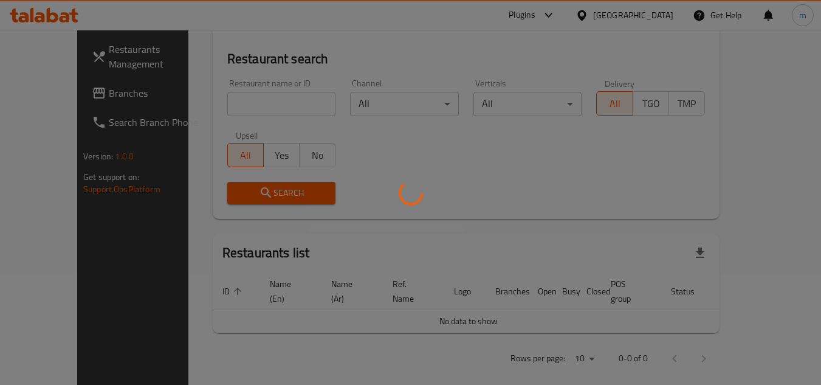
scroll to position [122, 0]
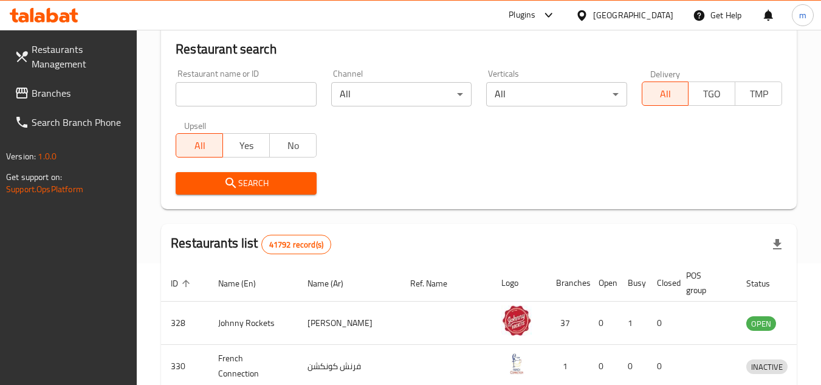
click at [92, 95] on span "Branches" at bounding box center [80, 93] width 96 height 15
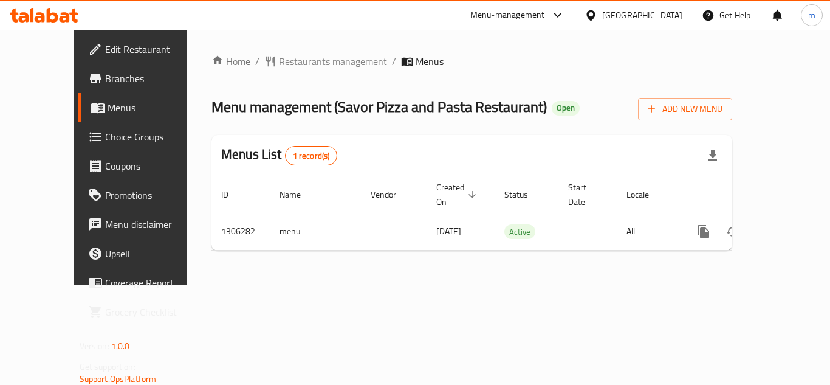
click at [299, 63] on span "Restaurants management" at bounding box center [333, 61] width 108 height 15
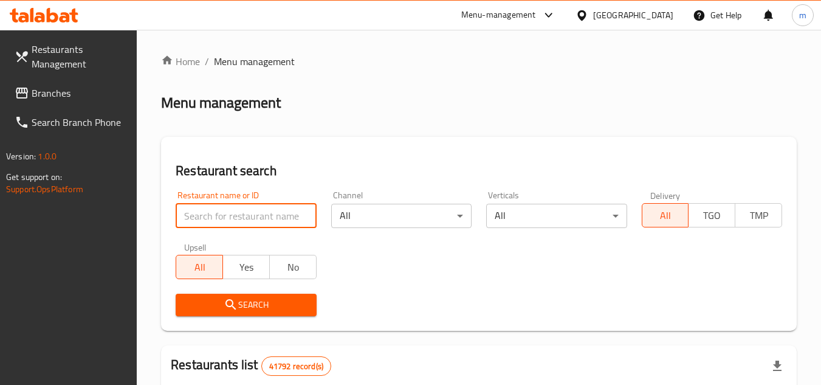
click at [232, 215] on input "search" at bounding box center [246, 216] width 140 height 24
paste input "704035"
type input "704035"
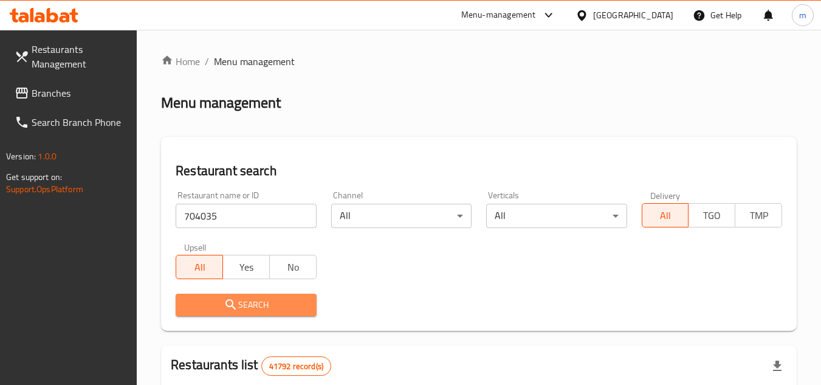
click at [233, 304] on icon "submit" at bounding box center [230, 304] width 10 height 10
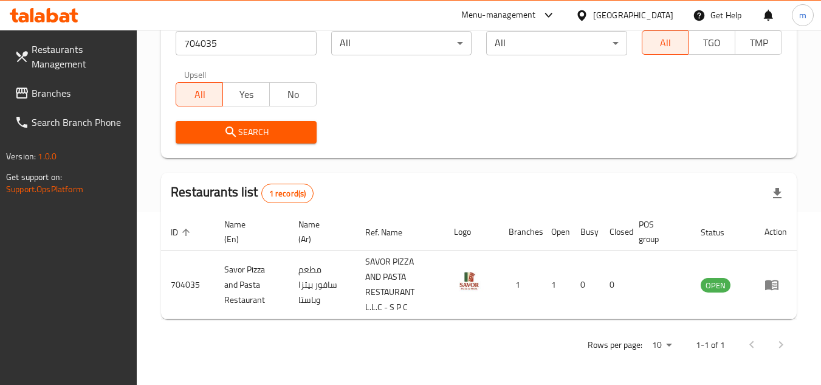
scroll to position [173, 0]
click at [86, 97] on span "Branches" at bounding box center [80, 93] width 96 height 15
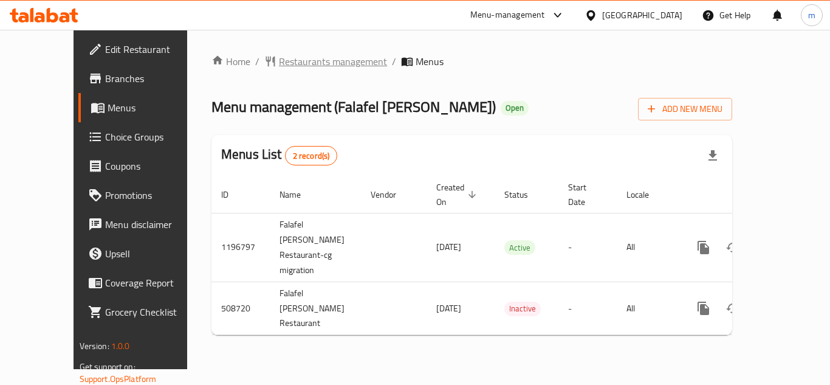
click at [279, 67] on span "Restaurants management" at bounding box center [333, 61] width 108 height 15
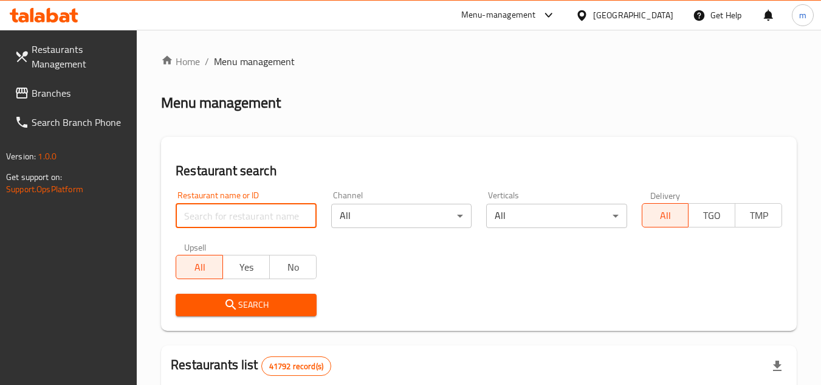
paste input "634649"
type input "634649"
click at [230, 308] on icon "submit" at bounding box center [231, 304] width 15 height 15
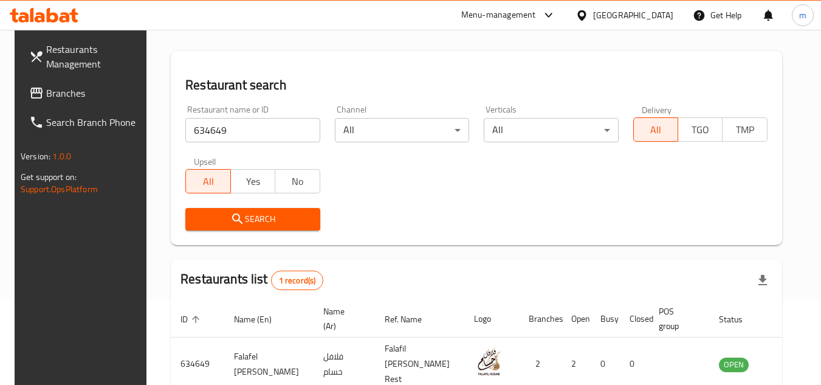
scroll to position [147, 0]
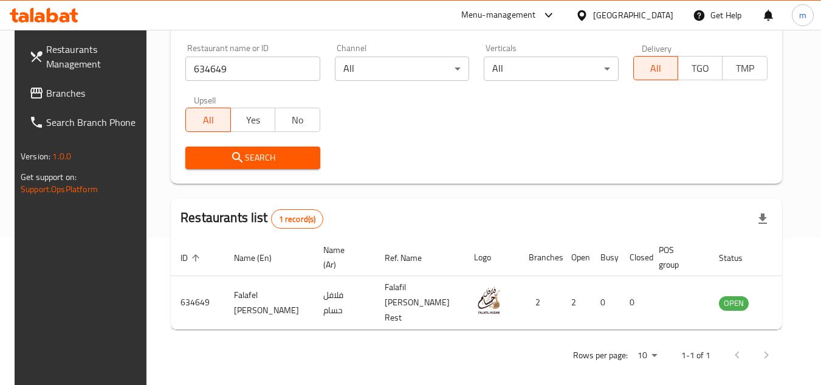
click at [601, 18] on div "[GEOGRAPHIC_DATA]" at bounding box center [633, 15] width 80 height 13
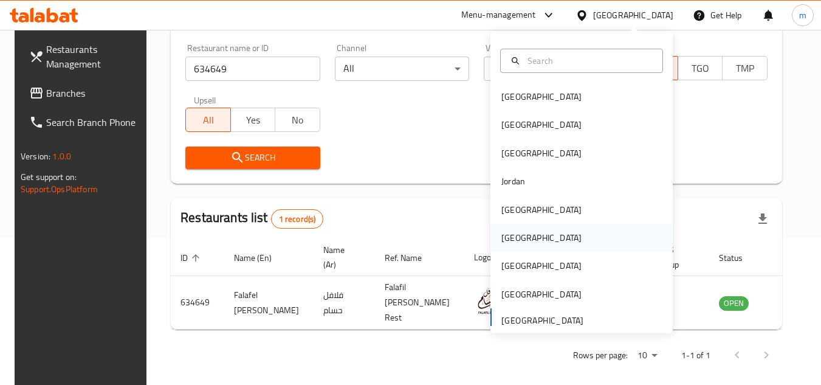
click at [514, 238] on div "[GEOGRAPHIC_DATA]" at bounding box center [541, 237] width 80 height 13
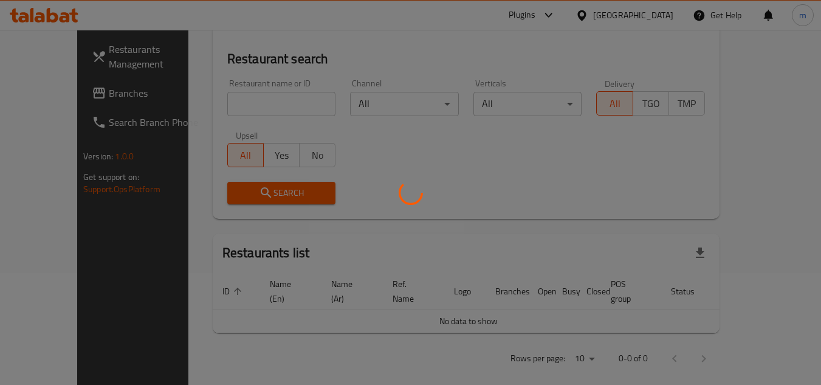
scroll to position [147, 0]
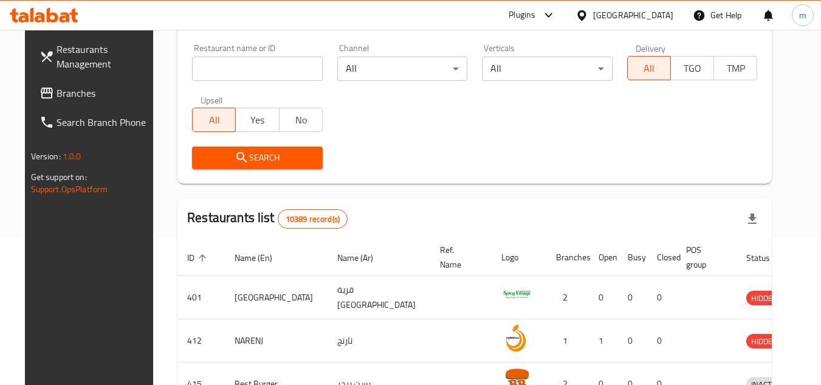
click at [64, 83] on link "Branches" at bounding box center [96, 92] width 132 height 29
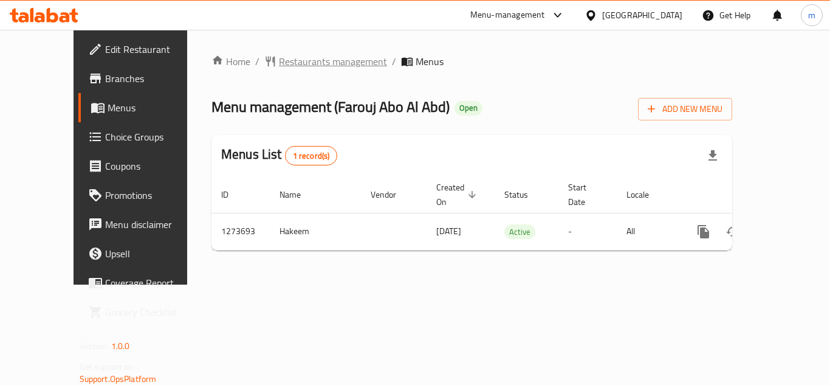
click at [284, 64] on span "Restaurants management" at bounding box center [333, 61] width 108 height 15
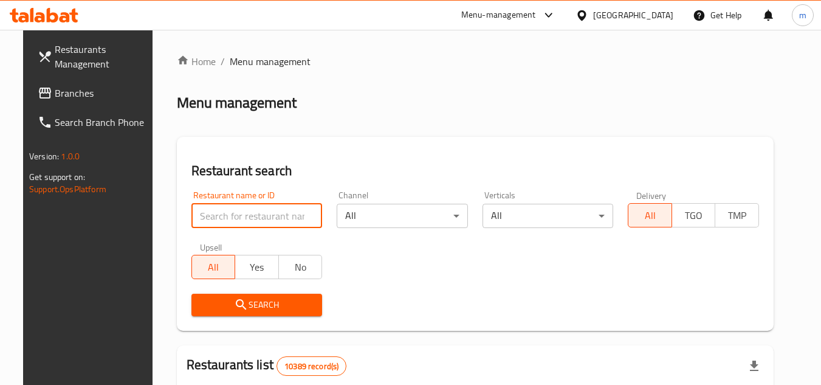
paste input "690915"
type input "690915"
click at [209, 307] on span "Search" at bounding box center [257, 304] width 112 height 15
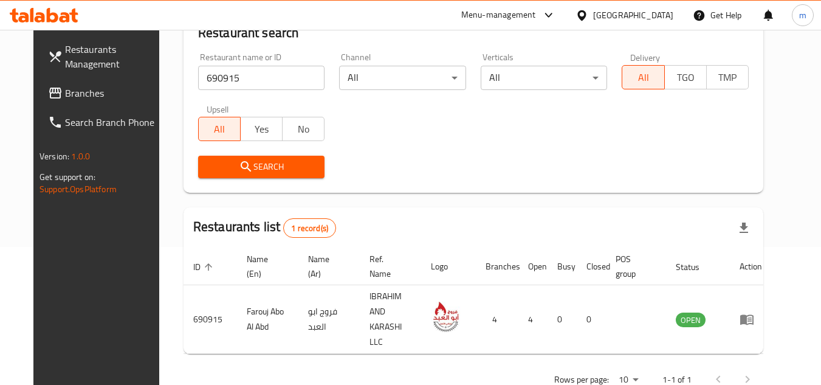
scroll to position [147, 0]
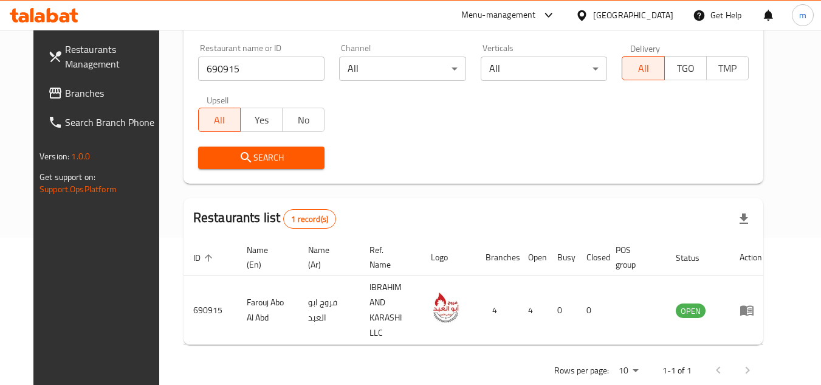
click at [588, 12] on icon at bounding box center [582, 15] width 13 height 13
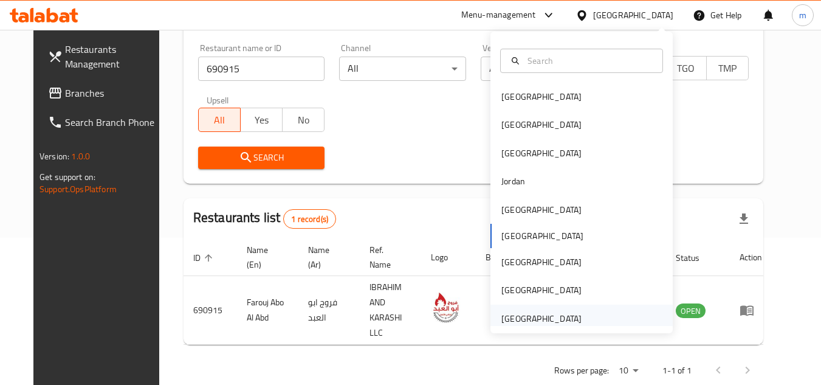
click at [523, 315] on div "[GEOGRAPHIC_DATA]" at bounding box center [541, 318] width 80 height 13
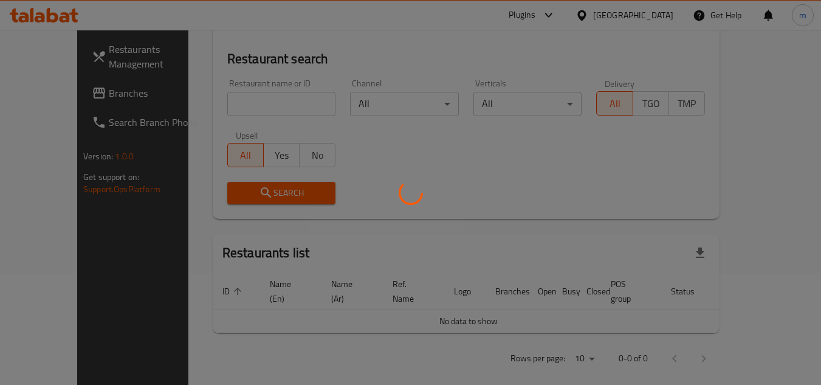
scroll to position [147, 0]
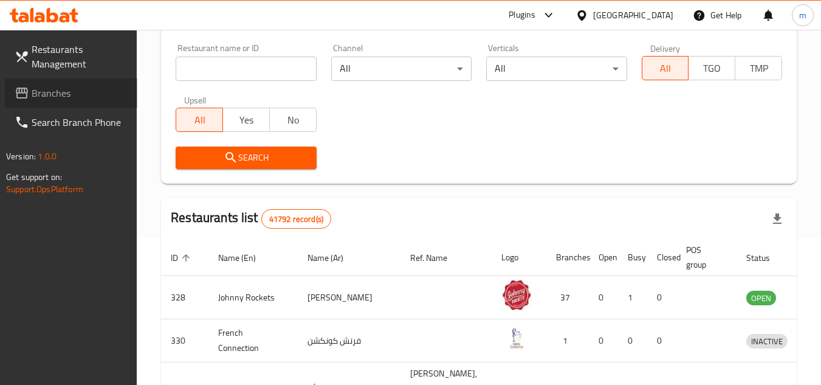
click at [83, 91] on span "Branches" at bounding box center [80, 93] width 96 height 15
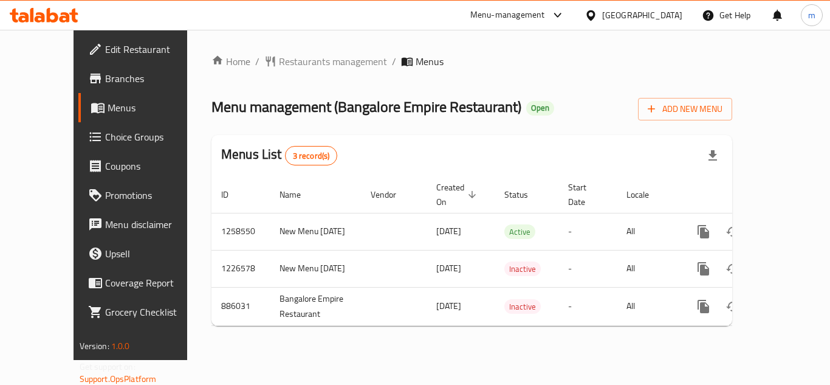
click at [277, 73] on div "Home / Restaurants management / Menus Menu management ( [GEOGRAPHIC_DATA] Empir…" at bounding box center [472, 194] width 521 height 281
click at [291, 60] on span "Restaurants management" at bounding box center [333, 61] width 108 height 15
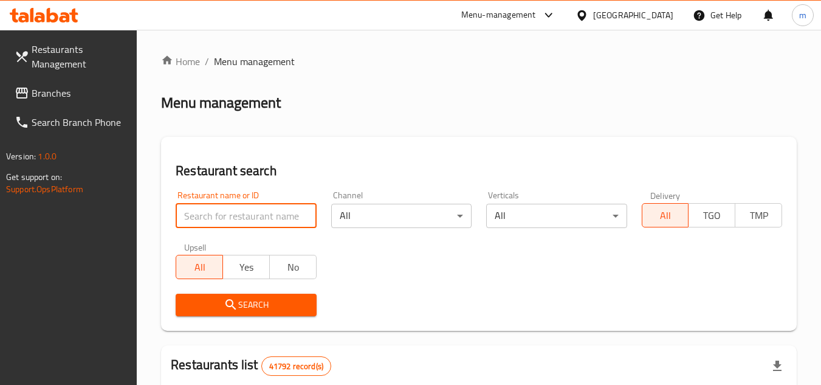
paste input "13432"
type input "13432"
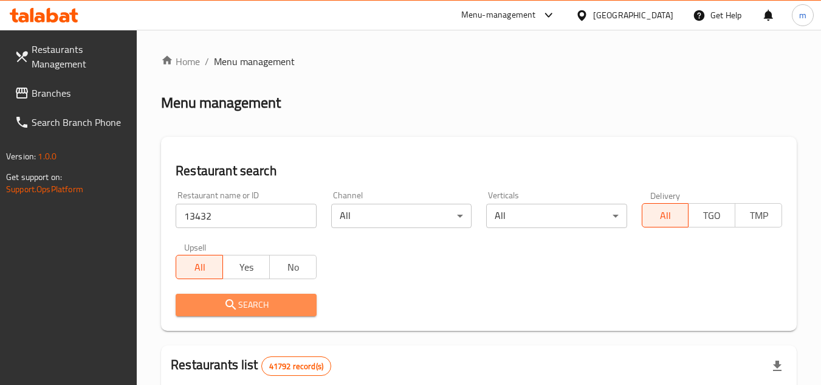
click at [200, 298] on span "Search" at bounding box center [245, 304] width 121 height 15
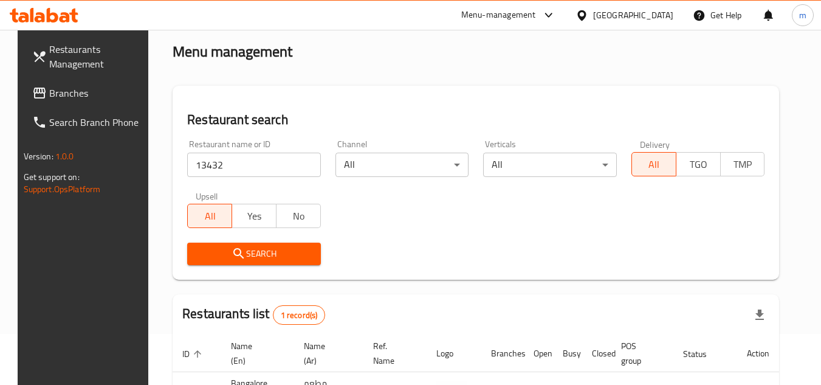
scroll to position [157, 0]
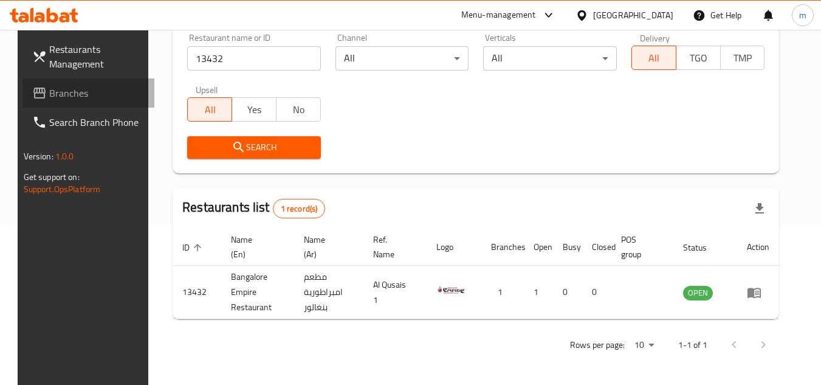
click at [63, 91] on span "Branches" at bounding box center [97, 93] width 96 height 15
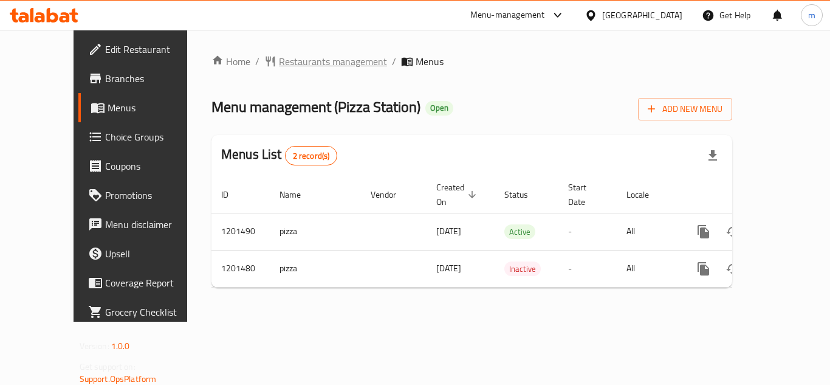
click at [281, 64] on span "Restaurants management" at bounding box center [333, 61] width 108 height 15
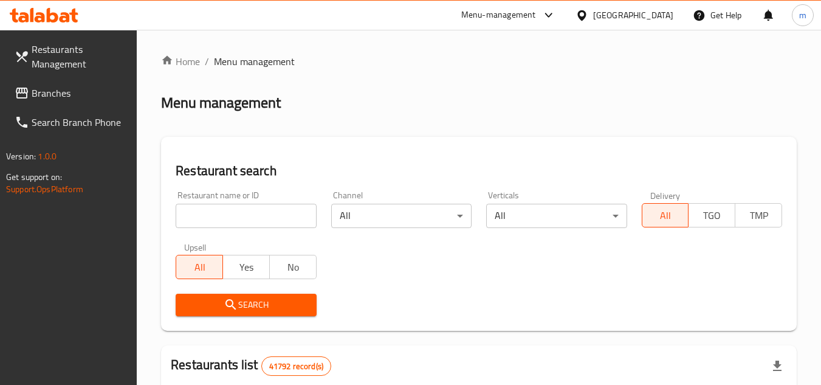
click at [235, 227] on input "search" at bounding box center [246, 216] width 140 height 24
paste input "668920"
type input "668920"
click at [208, 311] on span "Search" at bounding box center [245, 304] width 121 height 15
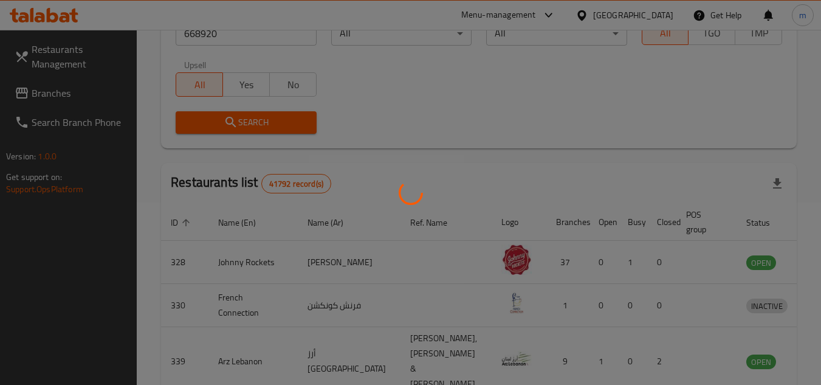
scroll to position [147, 0]
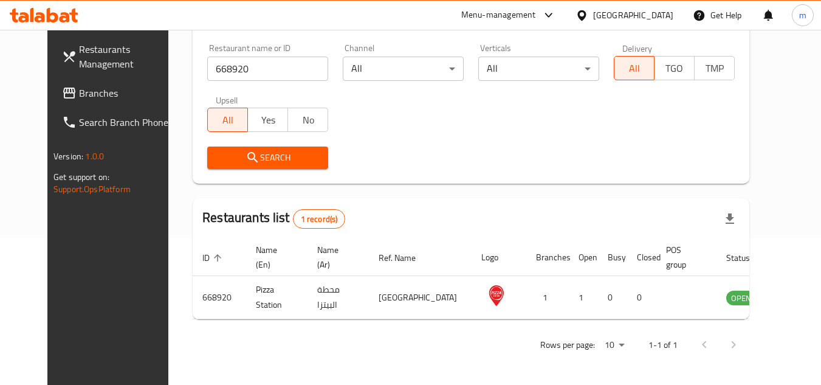
click at [79, 92] on span "Branches" at bounding box center [127, 93] width 96 height 15
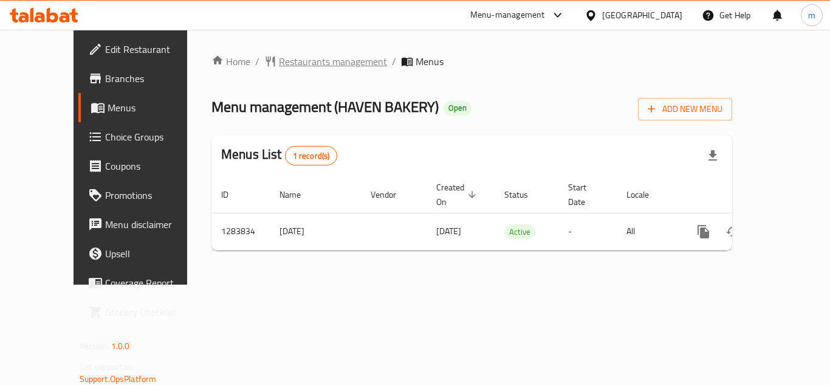
click at [279, 58] on span "Restaurants management" at bounding box center [333, 61] width 108 height 15
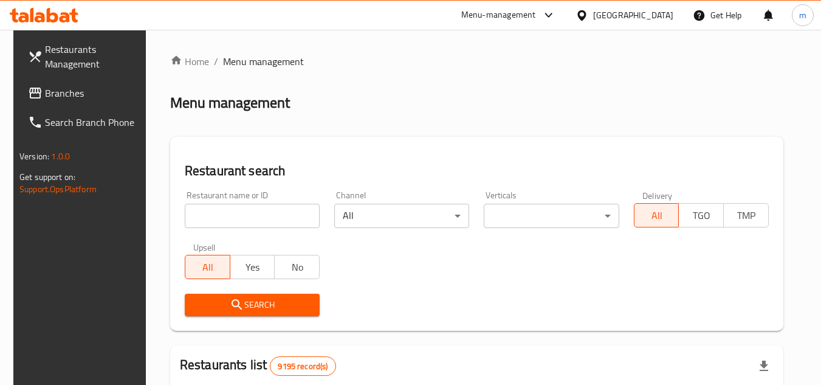
click at [215, 210] on input "search" at bounding box center [252, 216] width 135 height 24
paste input "695437"
type input "695437"
click at [216, 306] on span "Search" at bounding box center [251, 304] width 115 height 15
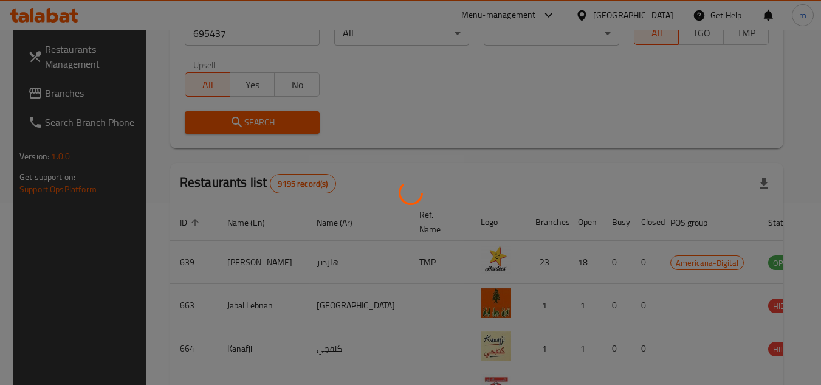
scroll to position [147, 0]
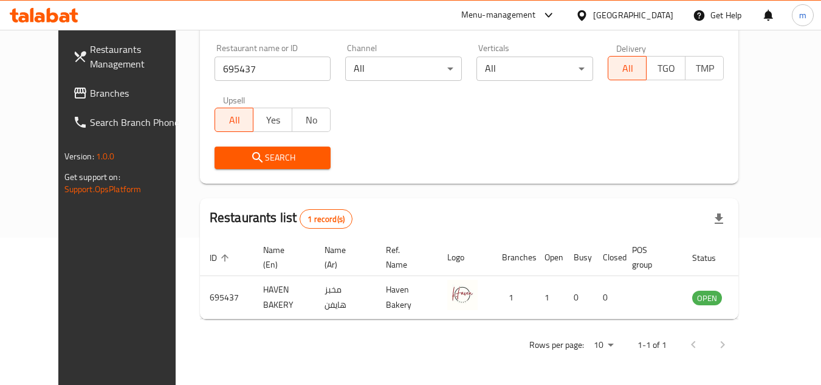
click at [588, 11] on icon at bounding box center [582, 15] width 13 height 13
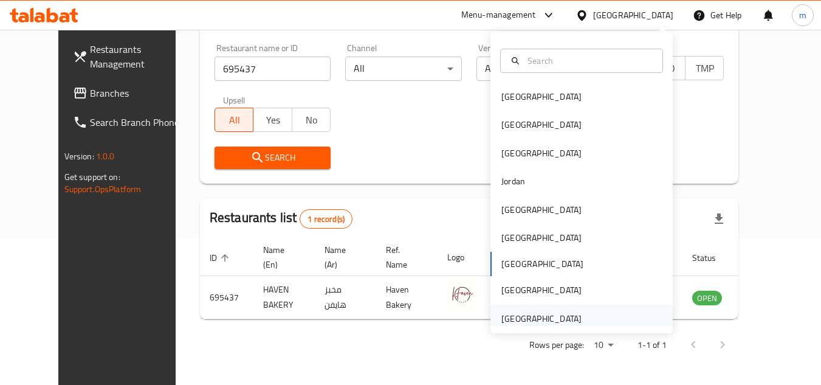
click at [529, 313] on div "[GEOGRAPHIC_DATA]" at bounding box center [541, 318] width 80 height 13
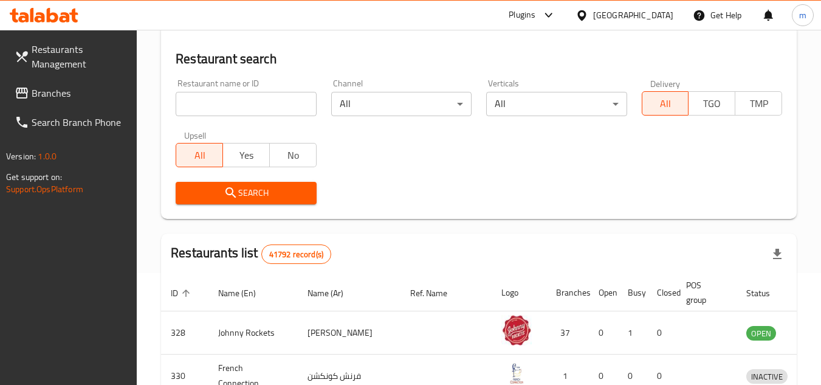
scroll to position [147, 0]
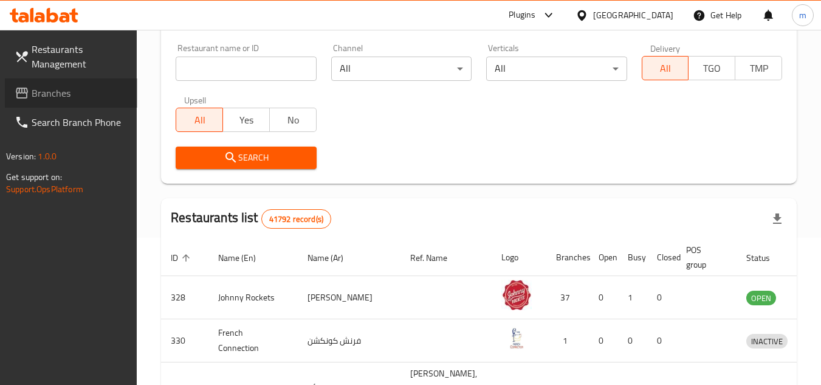
click at [67, 89] on span "Branches" at bounding box center [80, 93] width 96 height 15
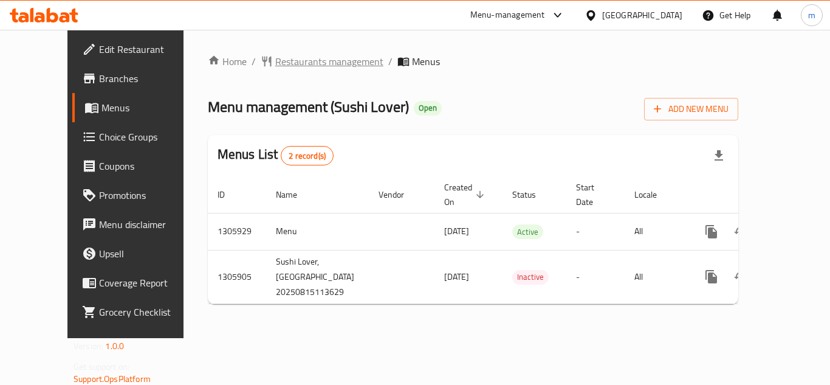
click at [289, 58] on span "Restaurants management" at bounding box center [329, 61] width 108 height 15
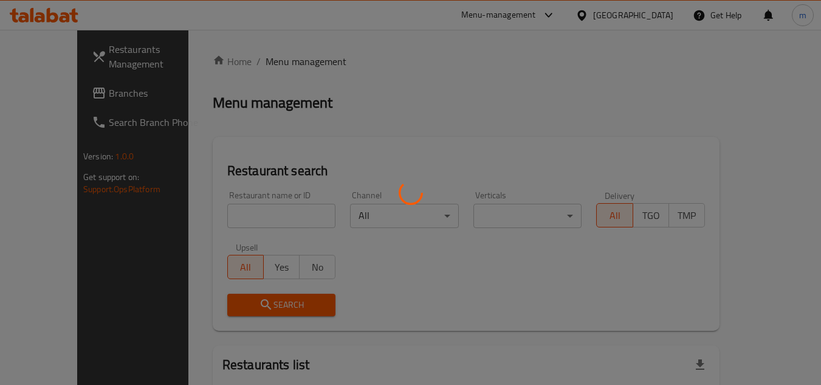
click at [252, 205] on div at bounding box center [410, 192] width 821 height 385
click at [251, 210] on div at bounding box center [410, 192] width 821 height 385
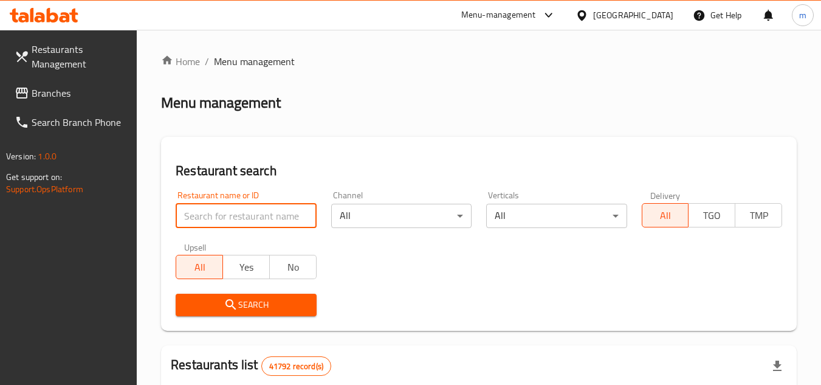
click at [251, 210] on input "search" at bounding box center [246, 216] width 140 height 24
paste input "703915"
type input "703915"
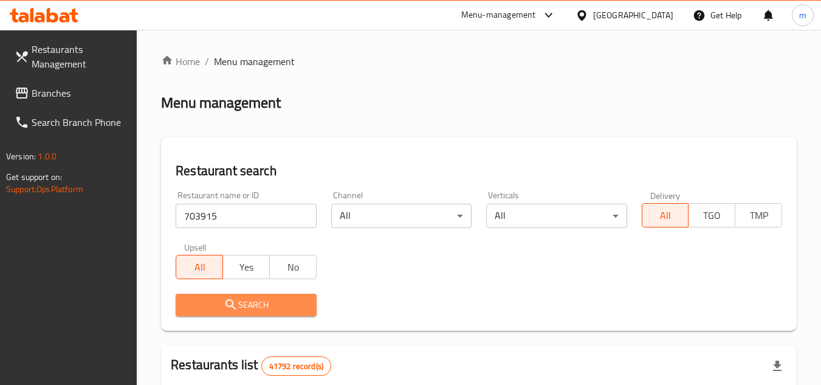
click at [244, 304] on span "Search" at bounding box center [245, 304] width 121 height 15
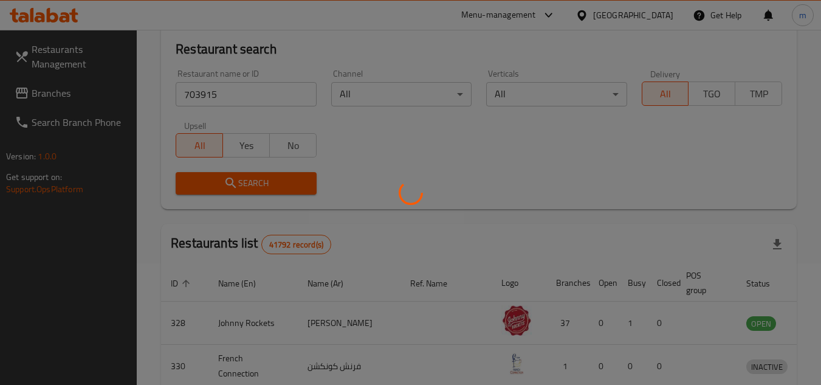
scroll to position [157, 0]
